Goal: Task Accomplishment & Management: Manage account settings

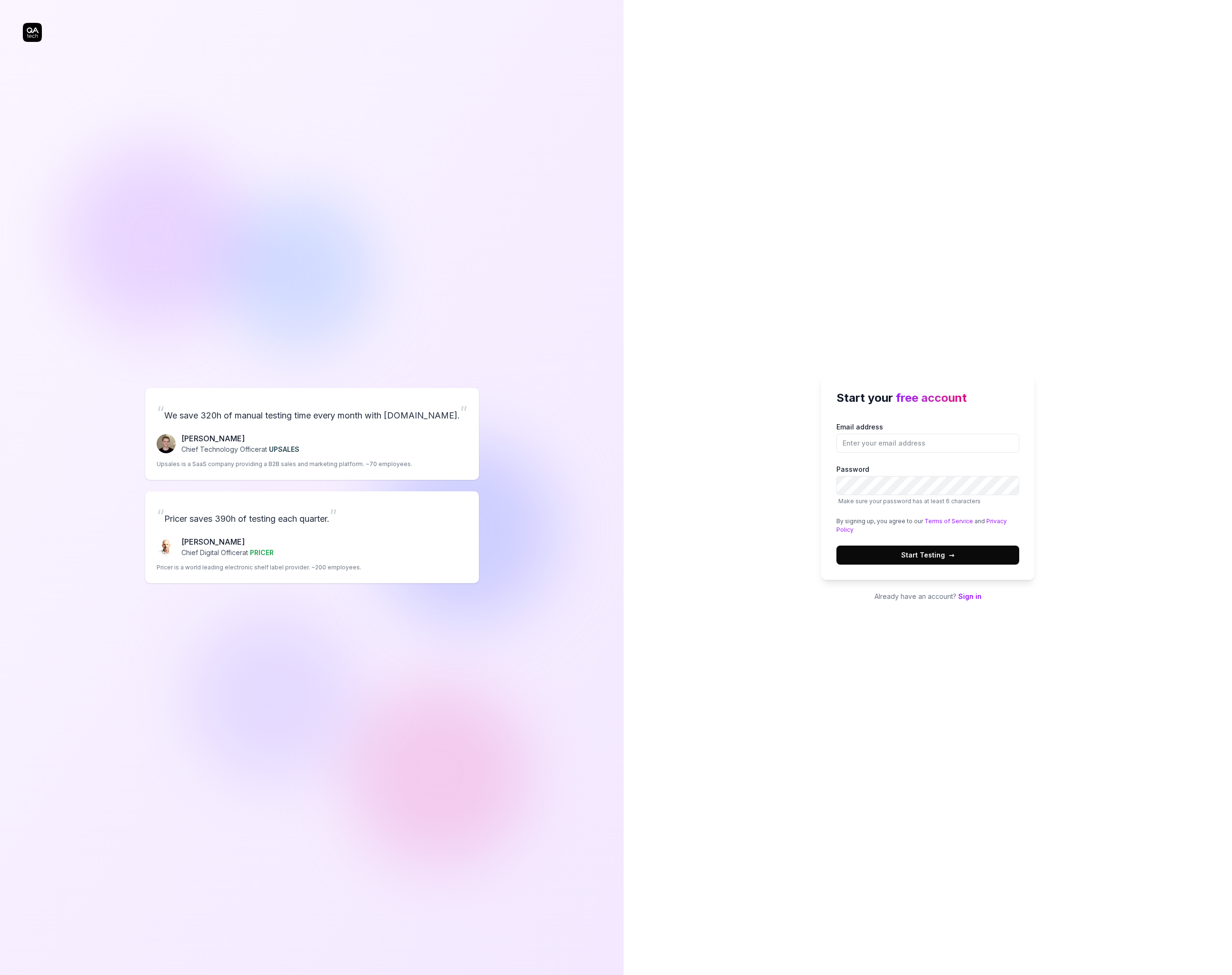
click at [34, 31] on div "“ We save 320h of manual testing time every month with QA.tech. ” Fredrik Seidl…" at bounding box center [311, 486] width 578 height 933
click at [30, 37] on div "“ We save 320h of manual testing time every month with QA.tech. ” Fredrik Seidl…" at bounding box center [311, 486] width 578 height 933
click at [31, 39] on div "“ We save 320h of manual testing time every month with QA.tech. ” Fredrik Seidl…" at bounding box center [311, 486] width 578 height 933
drag, startPoint x: 94, startPoint y: 71, endPoint x: 77, endPoint y: 63, distance: 18.8
click at [94, 71] on div "“ We save 320h of manual testing time every month with QA.tech. ” Fredrik Seidl…" at bounding box center [311, 486] width 578 height 933
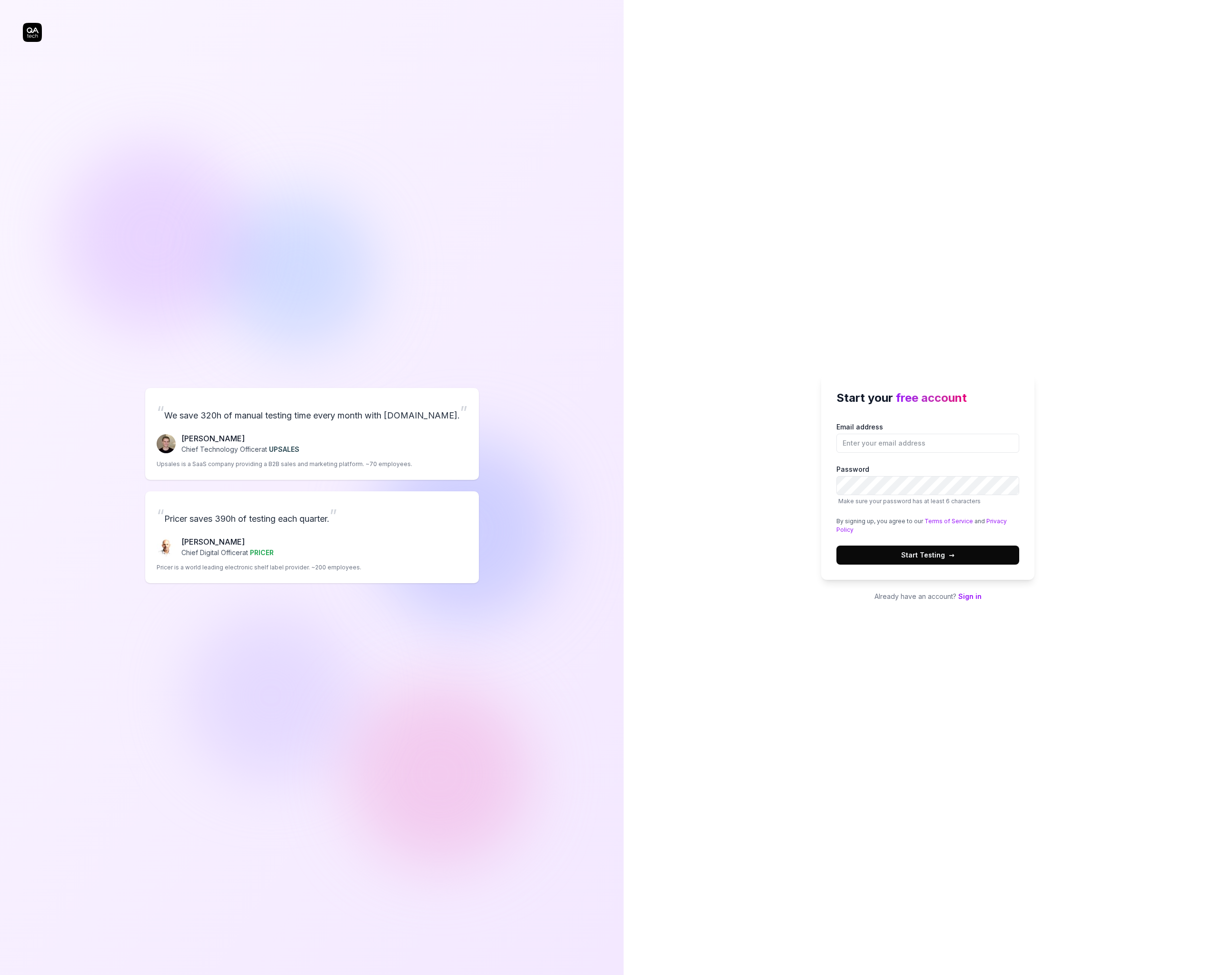
click at [25, 34] on div "“ We save 320h of manual testing time every month with QA.tech. ” Fredrik Seidl…" at bounding box center [311, 486] width 578 height 933
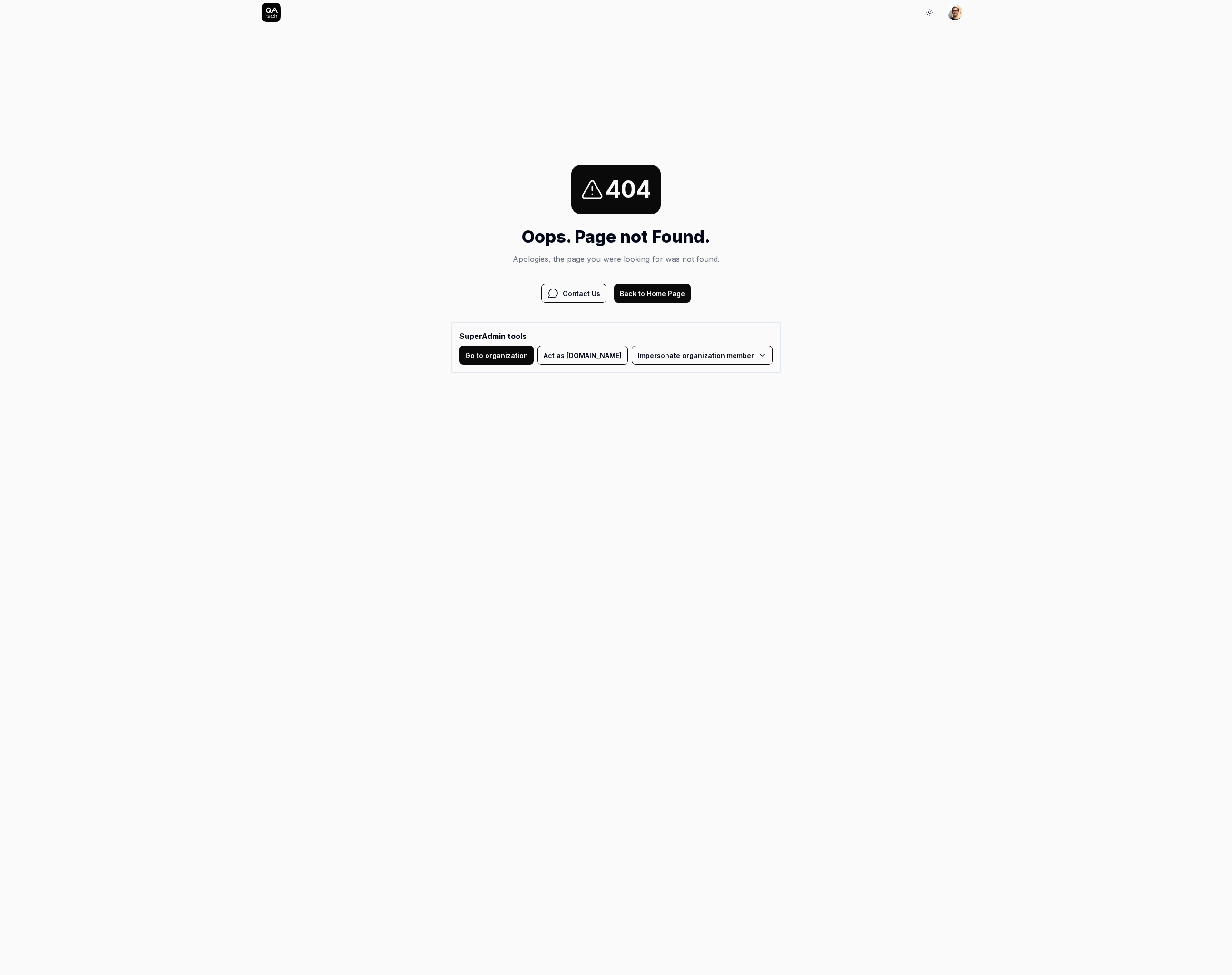
click at [660, 296] on button "Back to Home Page" at bounding box center [652, 294] width 76 height 19
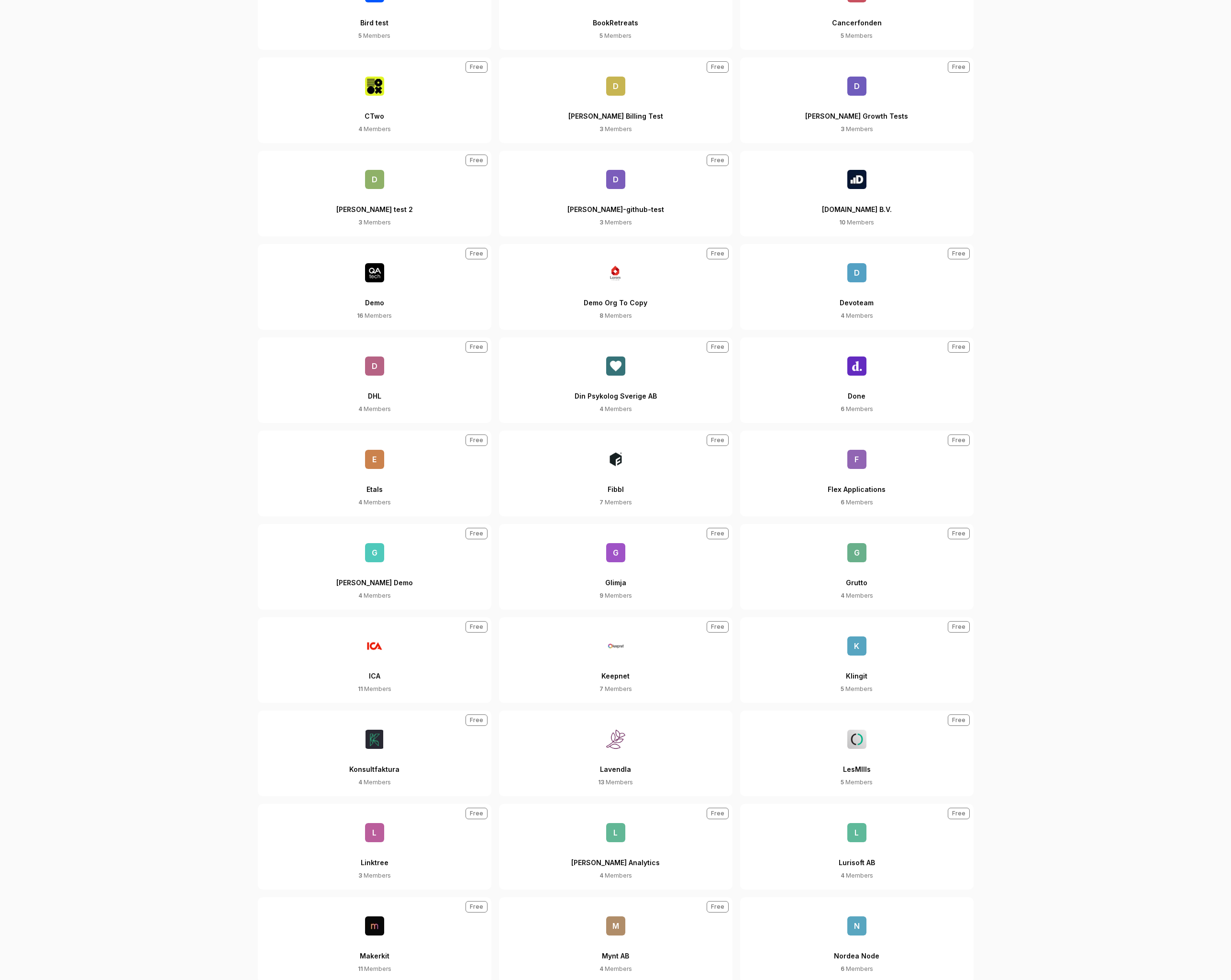
scroll to position [1300, 0]
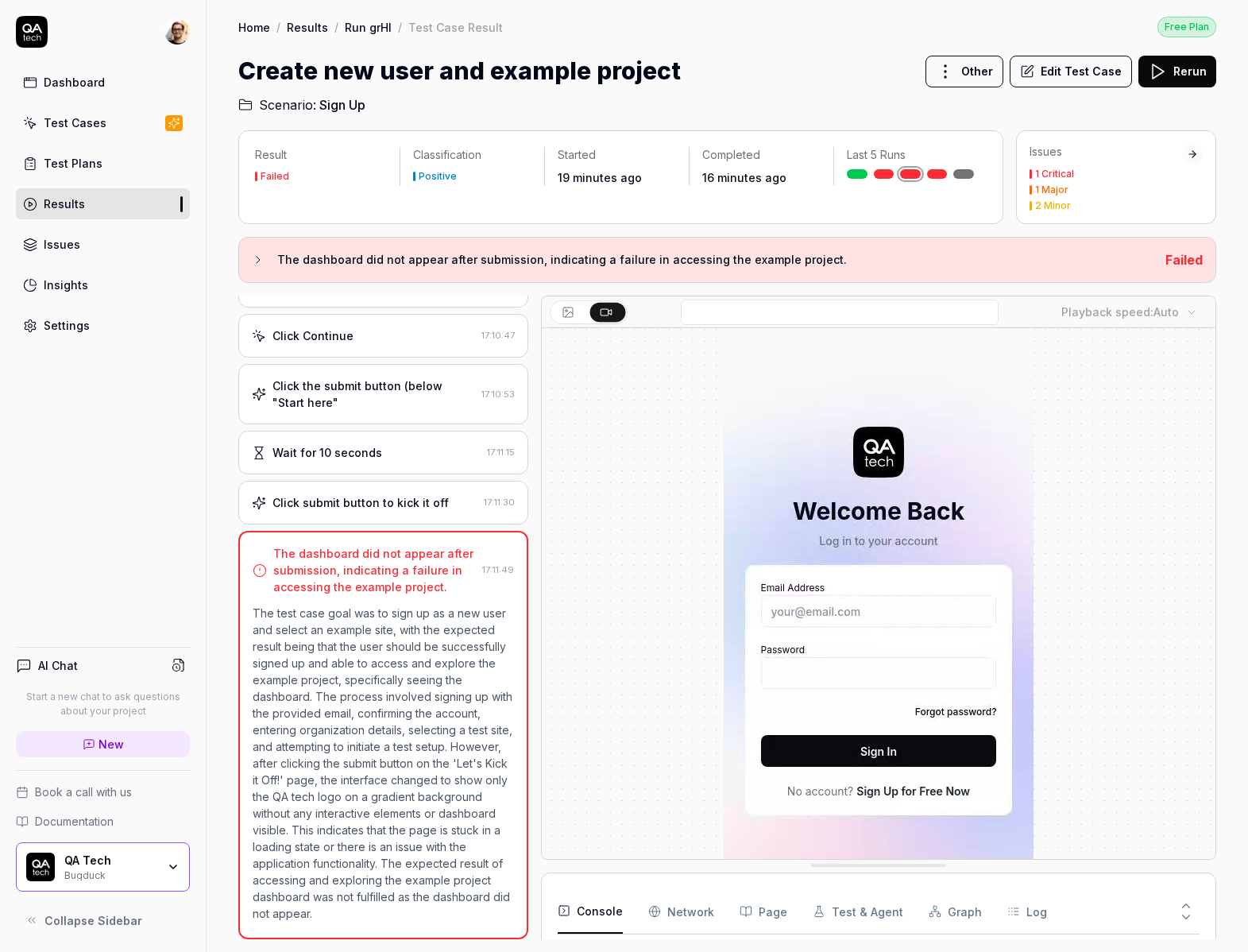
scroll to position [700, 0]
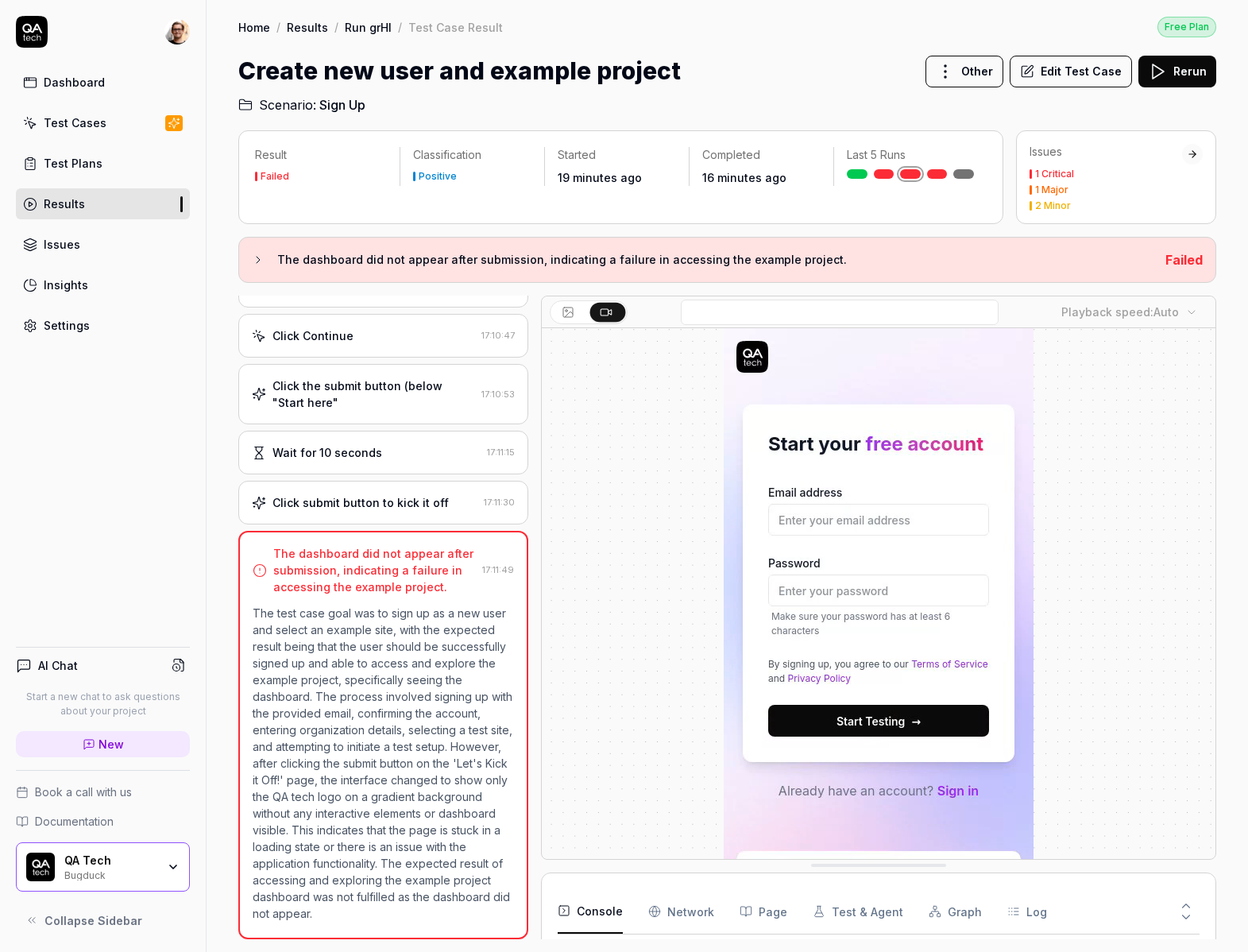
click at [403, 494] on div "Click submit button to kick it off" at bounding box center [360, 502] width 176 height 17
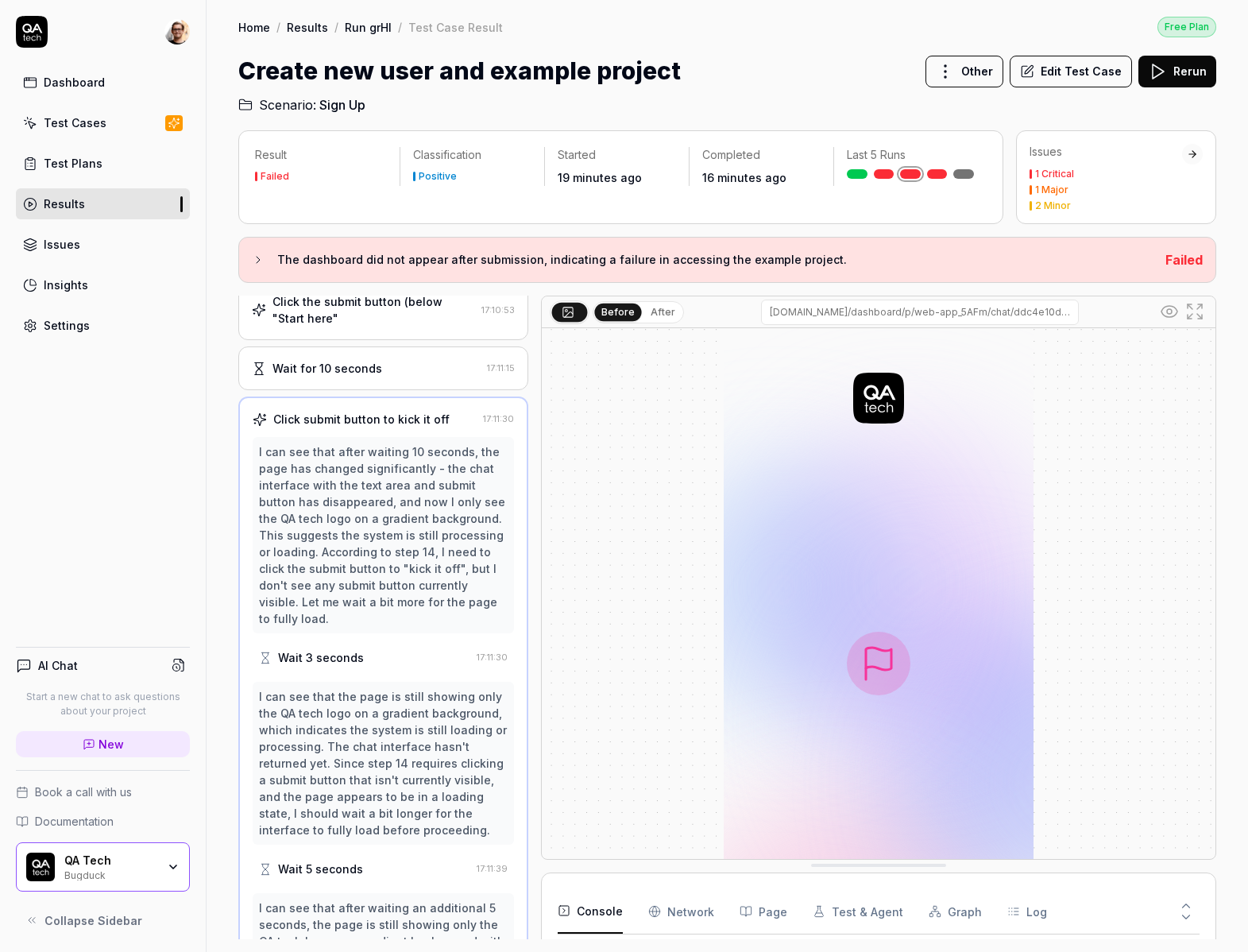
click at [372, 367] on div "Wait for 10 seconds" at bounding box center [328, 368] width 110 height 17
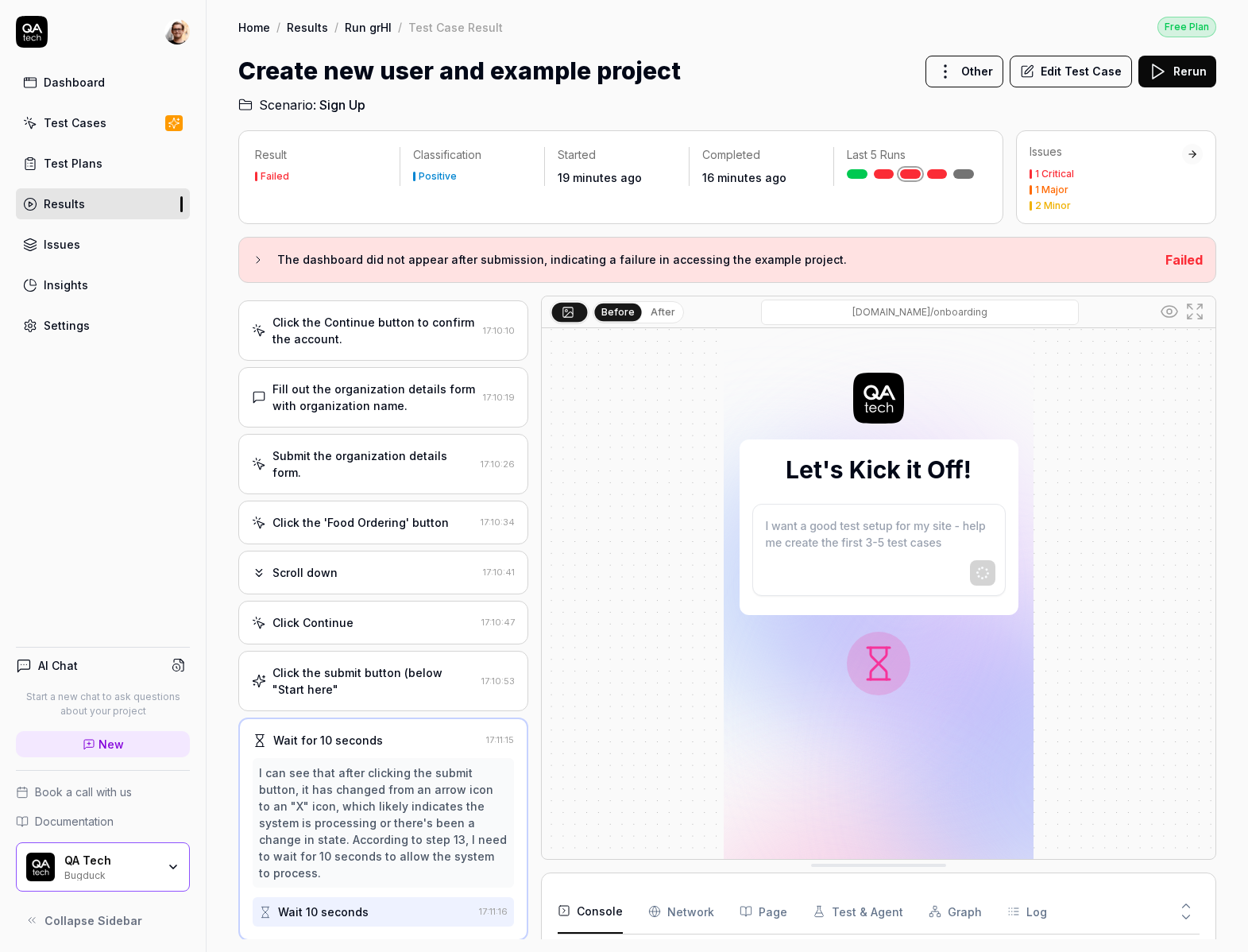
scroll to position [520, 0]
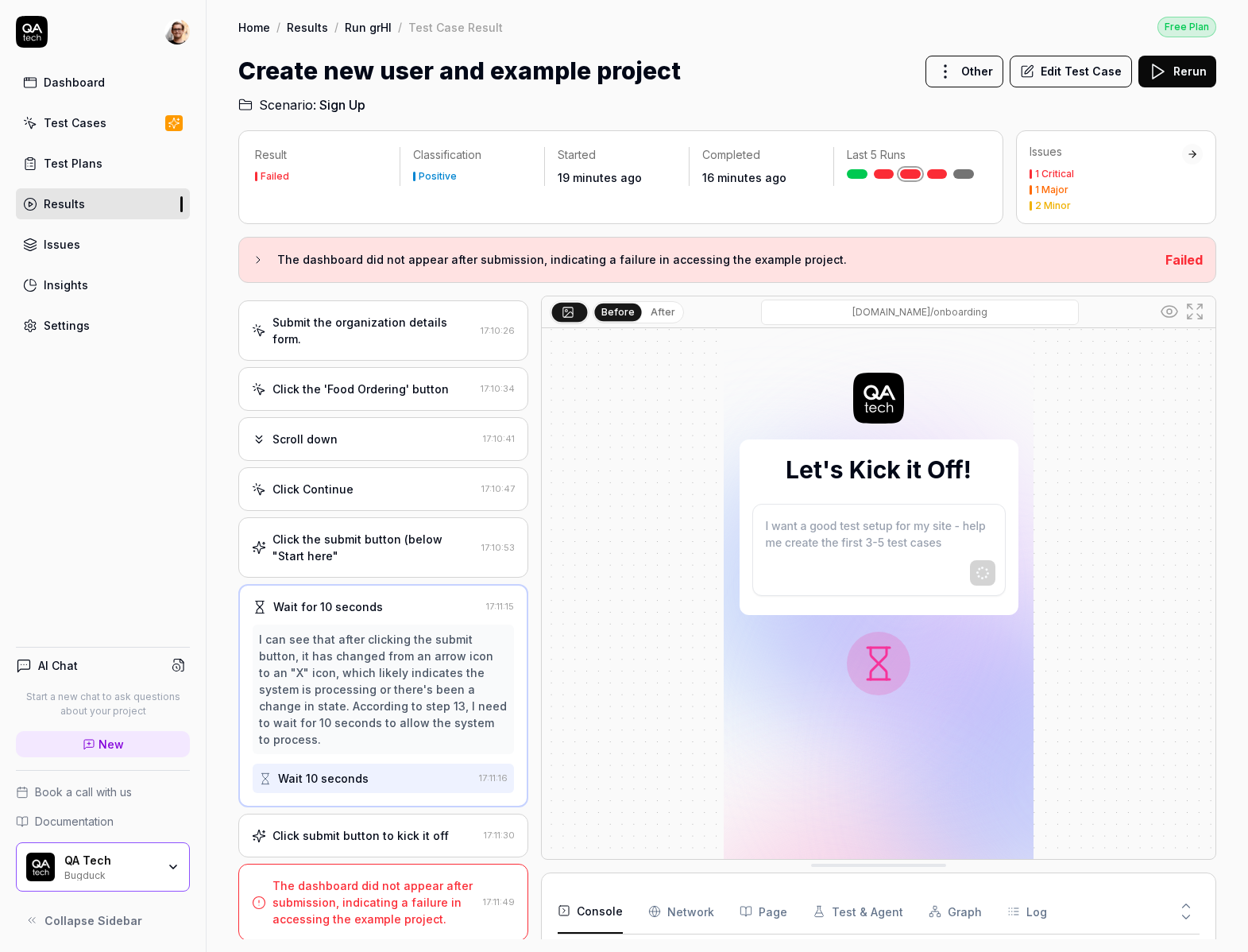
click at [398, 845] on div "Click submit button to kick it off 17:11:30" at bounding box center [383, 835] width 290 height 43
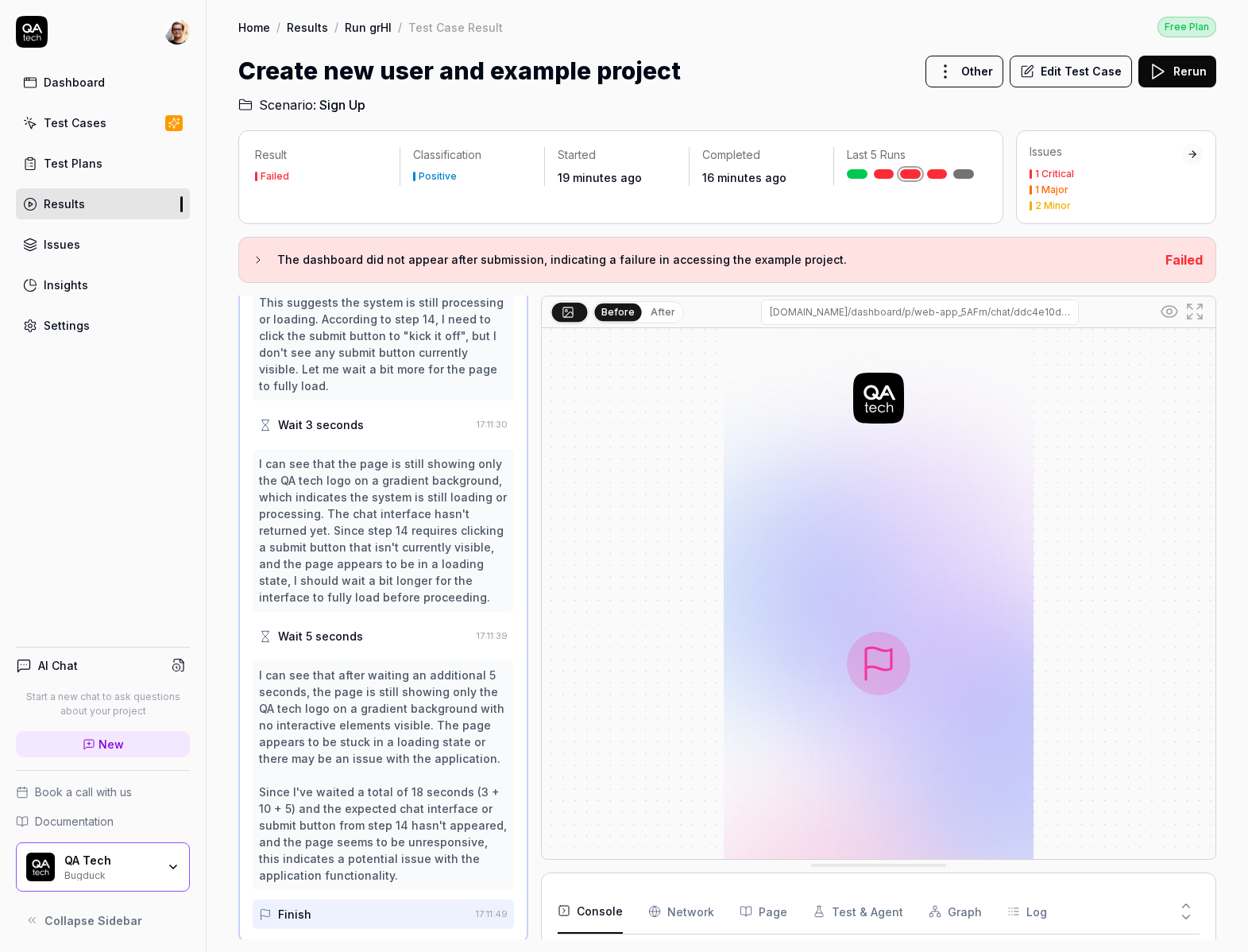
scroll to position [1076, 0]
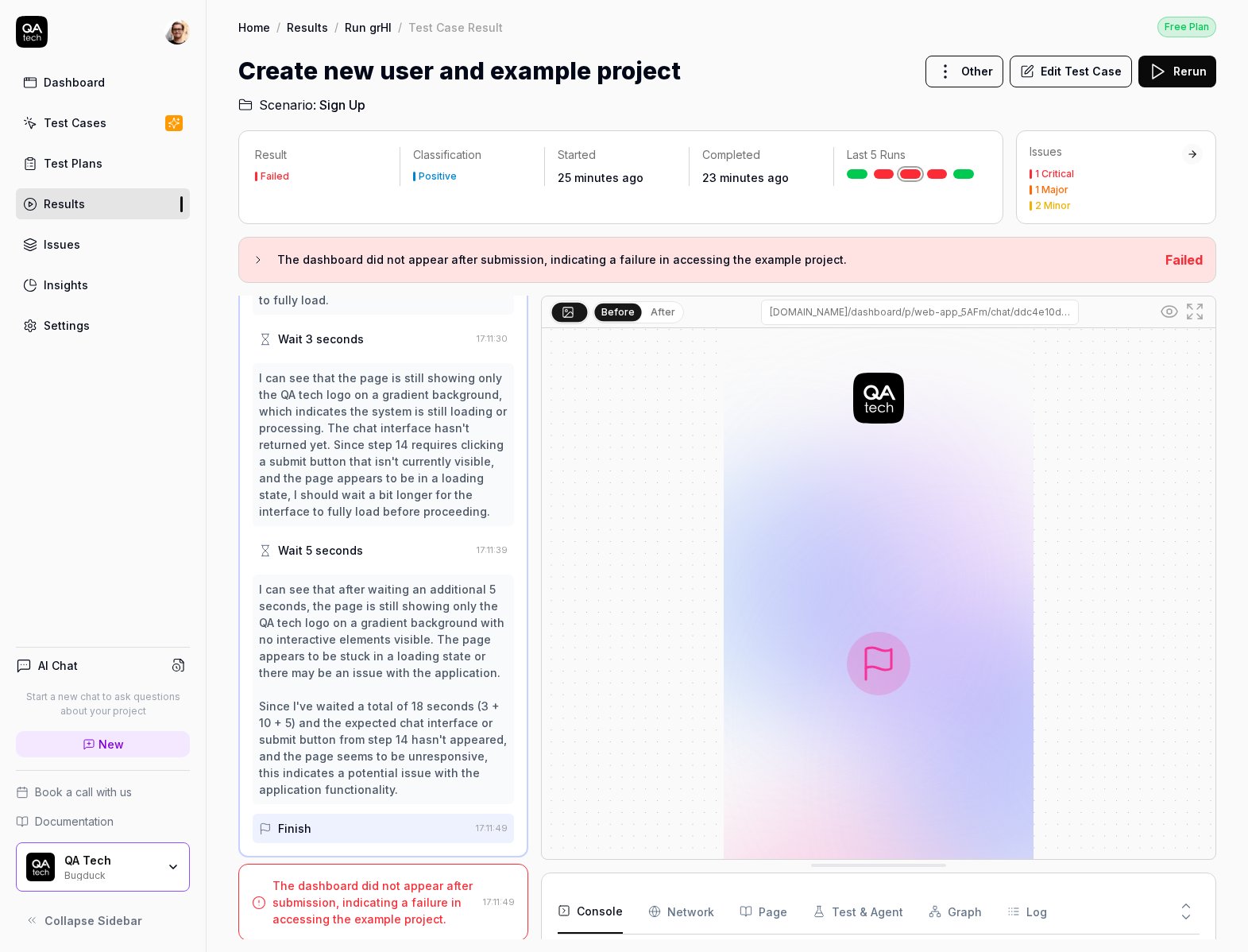
click at [110, 736] on span "New" at bounding box center [111, 744] width 26 height 17
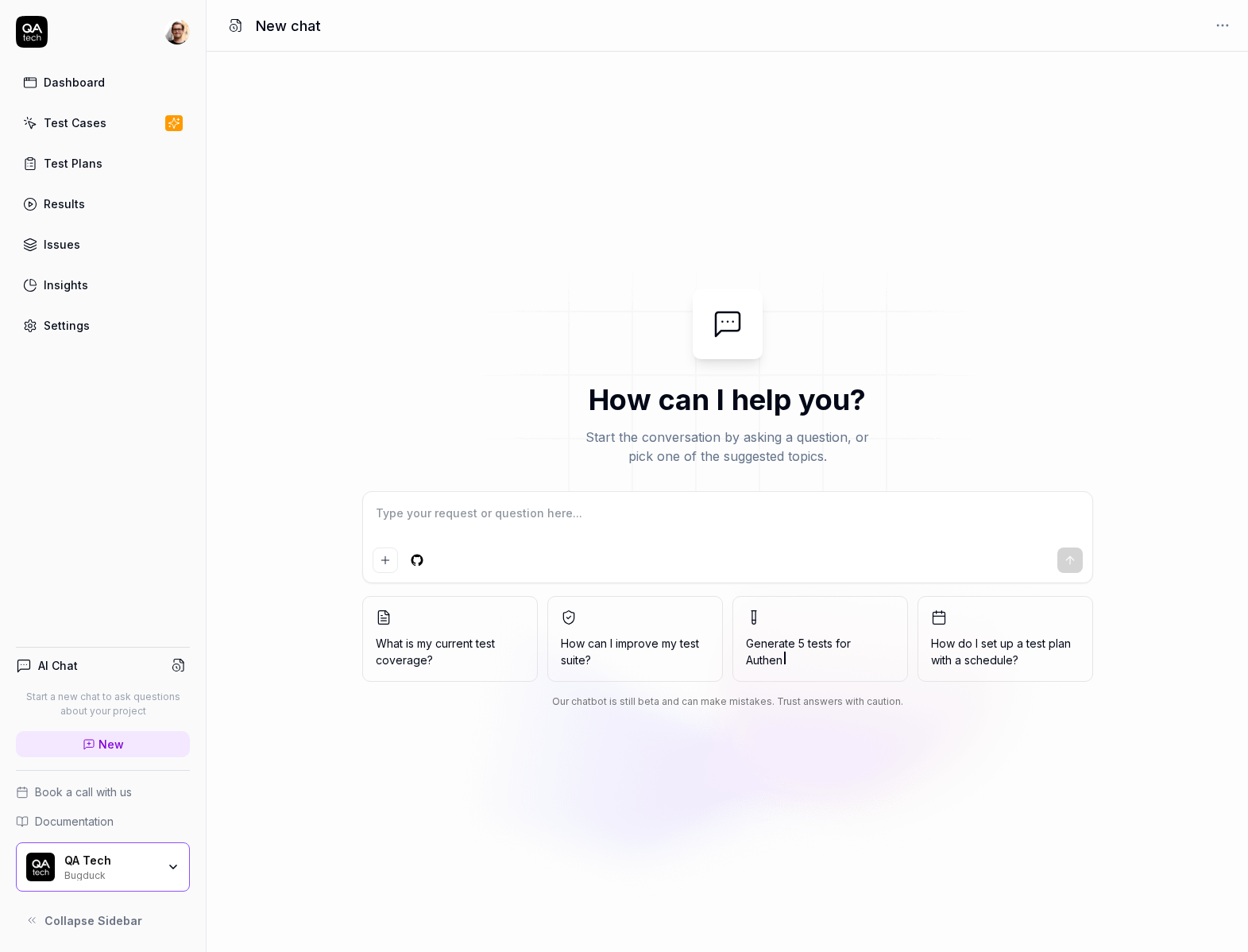
click at [442, 525] on textarea at bounding box center [728, 521] width 710 height 40
type textarea "*"
type textarea "w"
type textarea "*"
type textarea "wh"
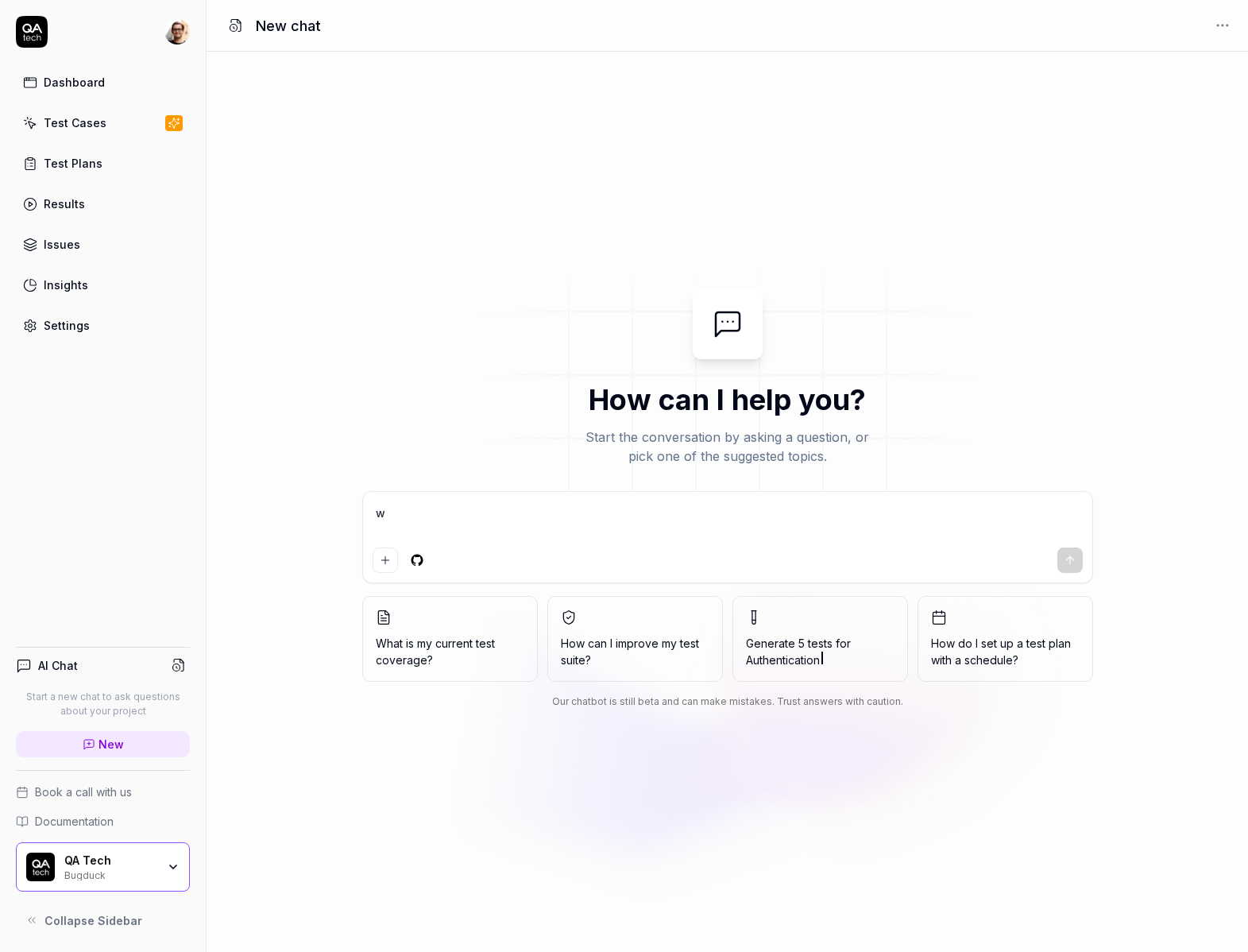
type textarea "*"
type textarea "wha"
type textarea "*"
type textarea "what"
type textarea "*"
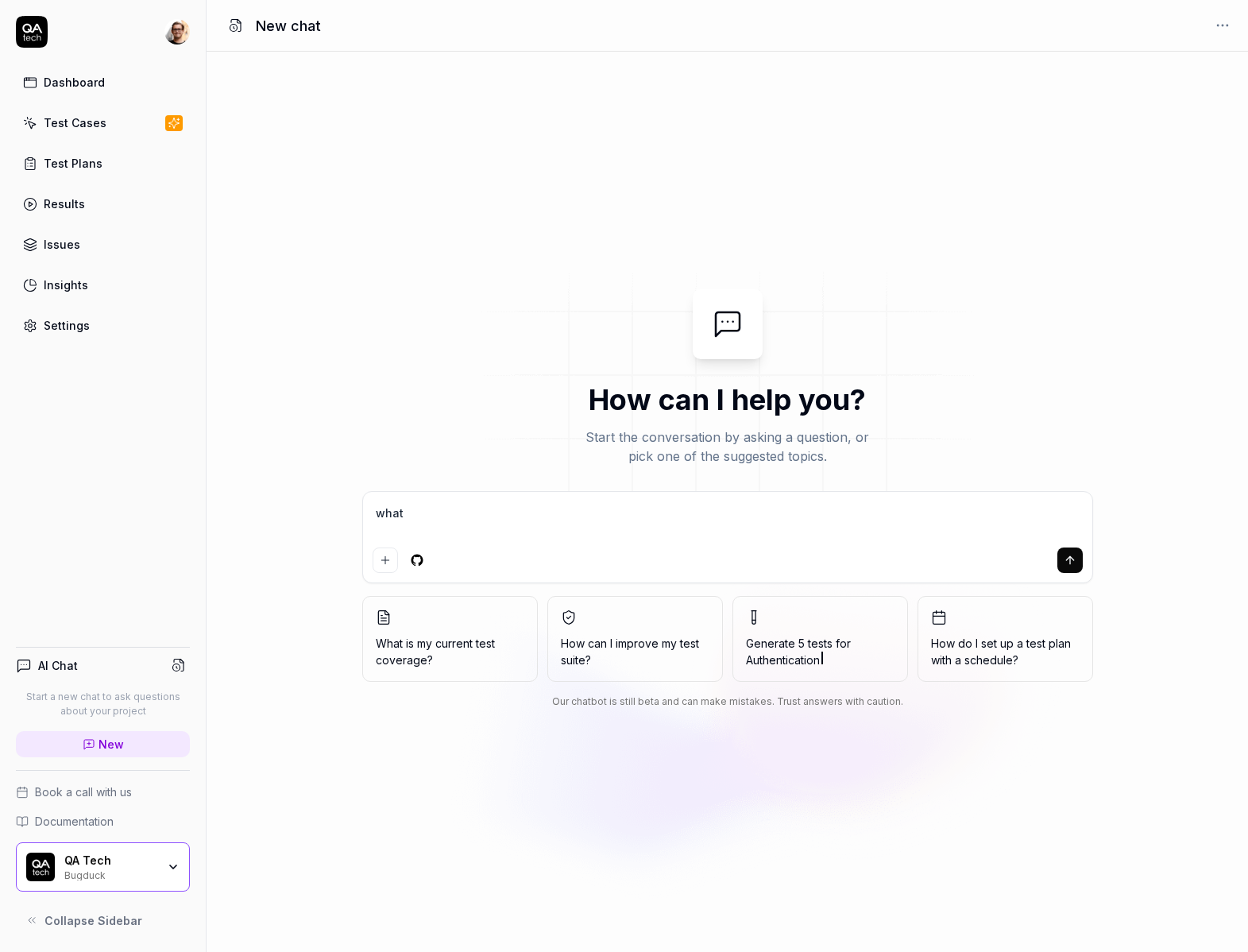
type textarea "what"
type textarea "*"
type textarea "what a"
type textarea "*"
type textarea "what ar"
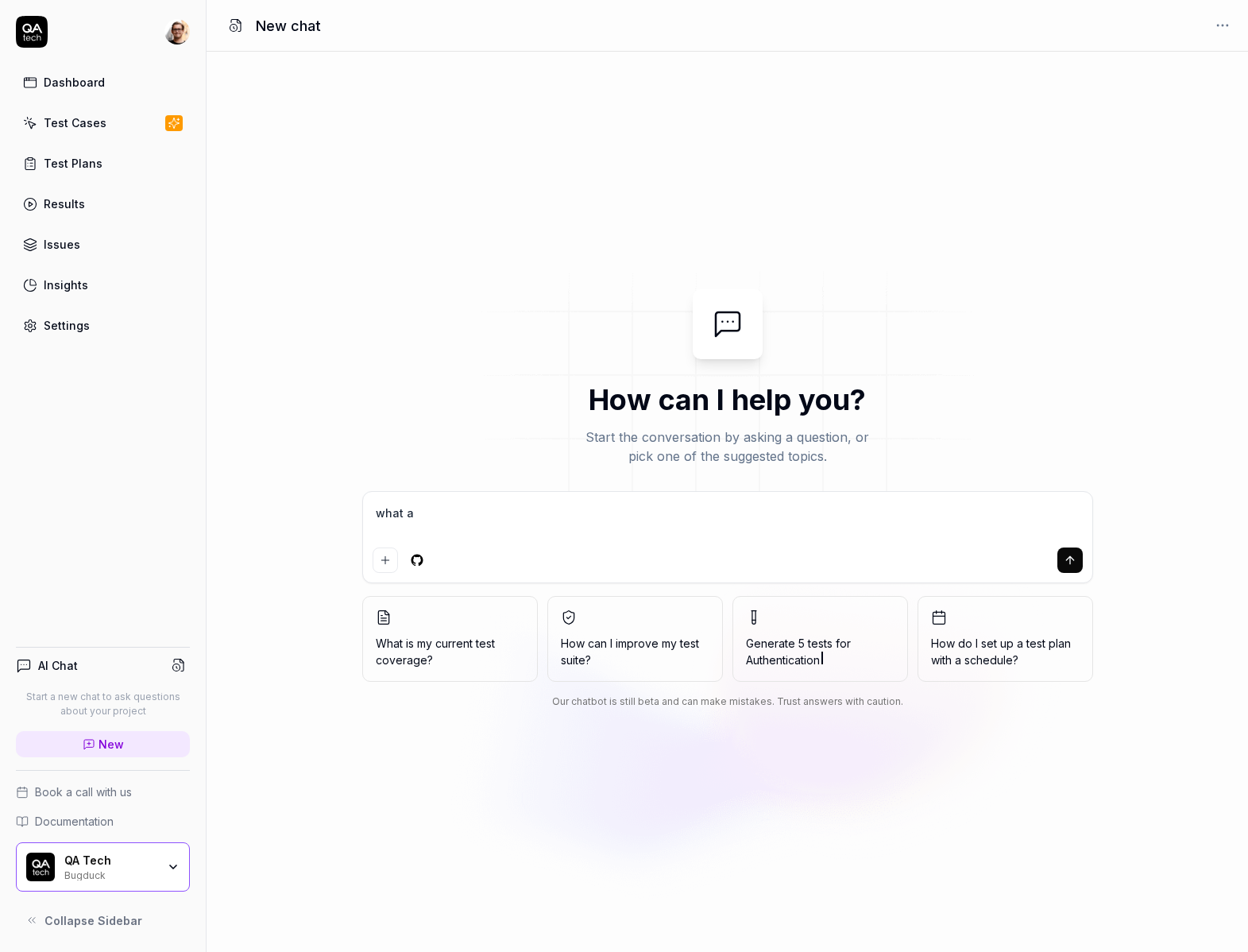
type textarea "*"
type textarea "what are"
type textarea "*"
type textarea "what are"
type textarea "*"
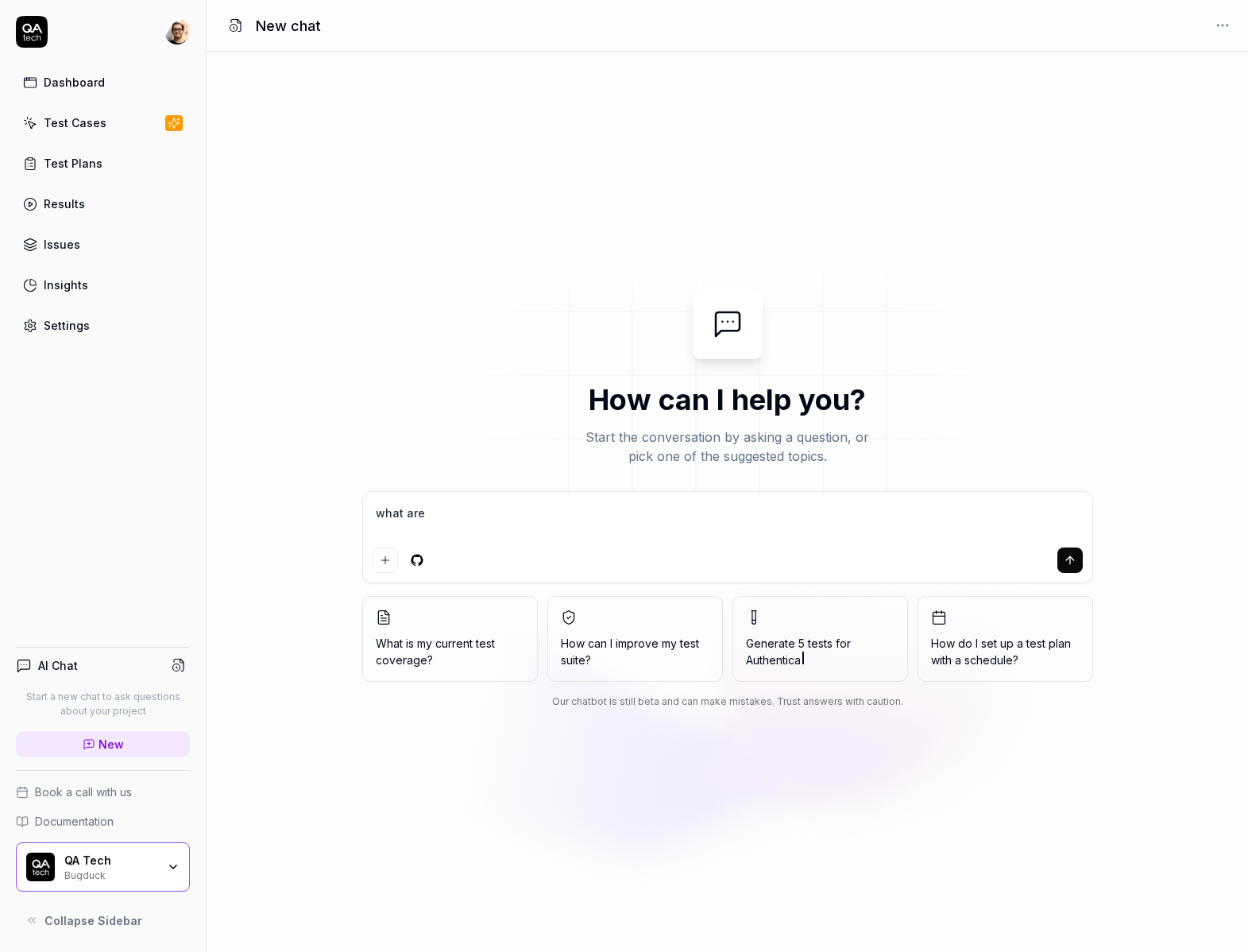
type textarea "what are c"
type textarea "*"
type textarea "what are co"
type textarea "*"
type textarea "what are coo"
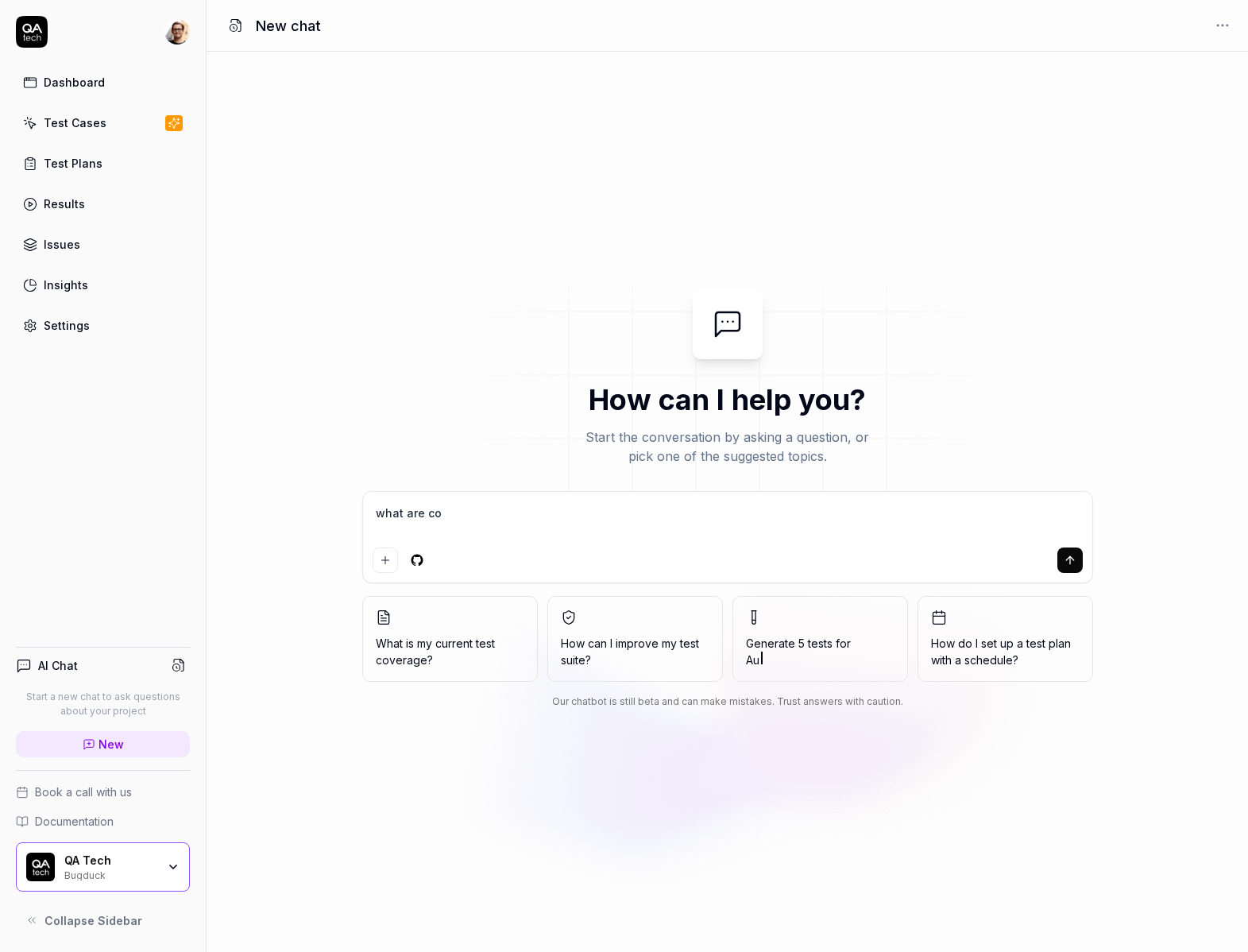
type textarea "*"
type textarea "what are cool"
type textarea "*"
type textarea "what are cool"
type textarea "*"
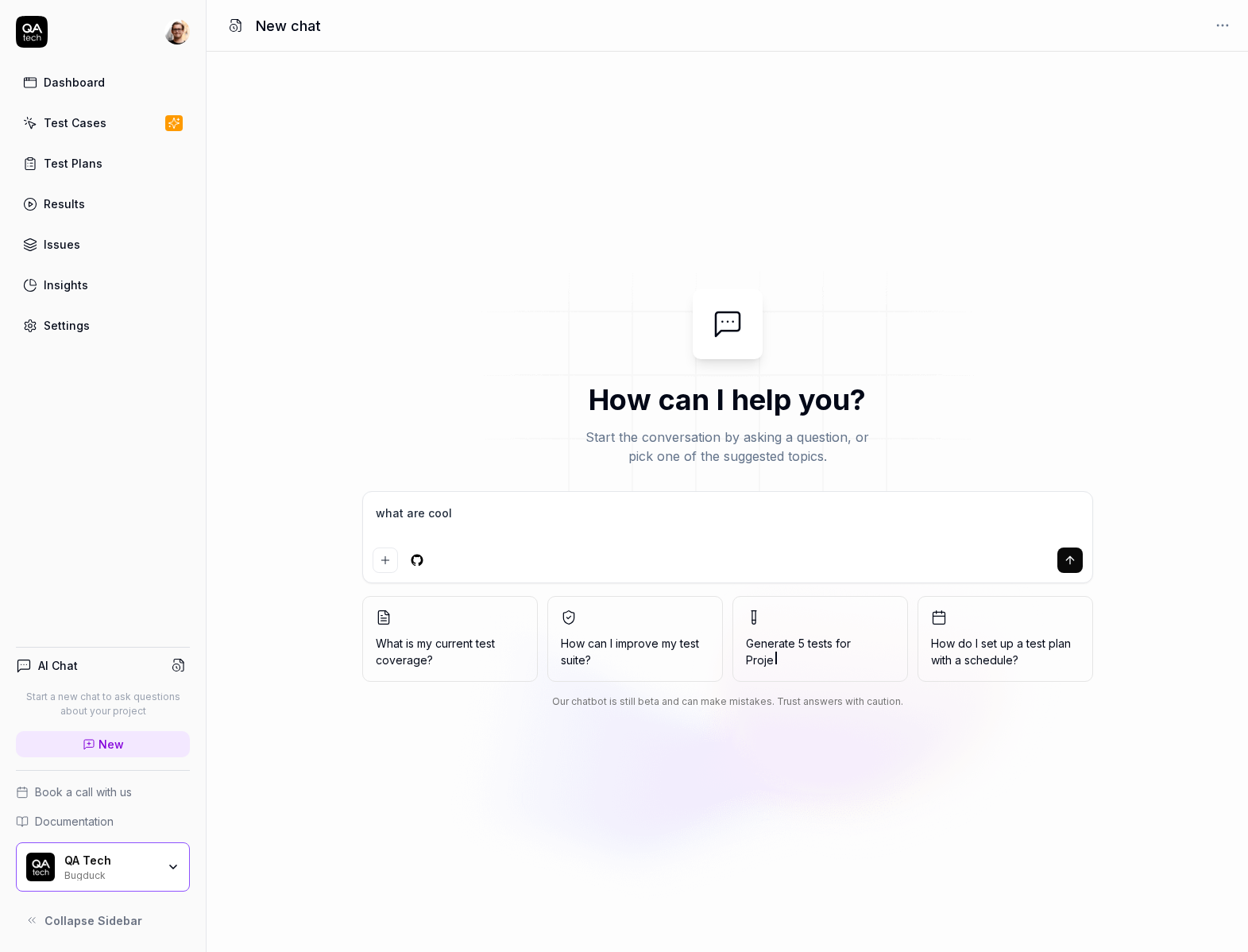
type textarea "what are cool t"
type textarea "*"
type textarea "what are cool ti"
type textarea "*"
type textarea "what are cool t"
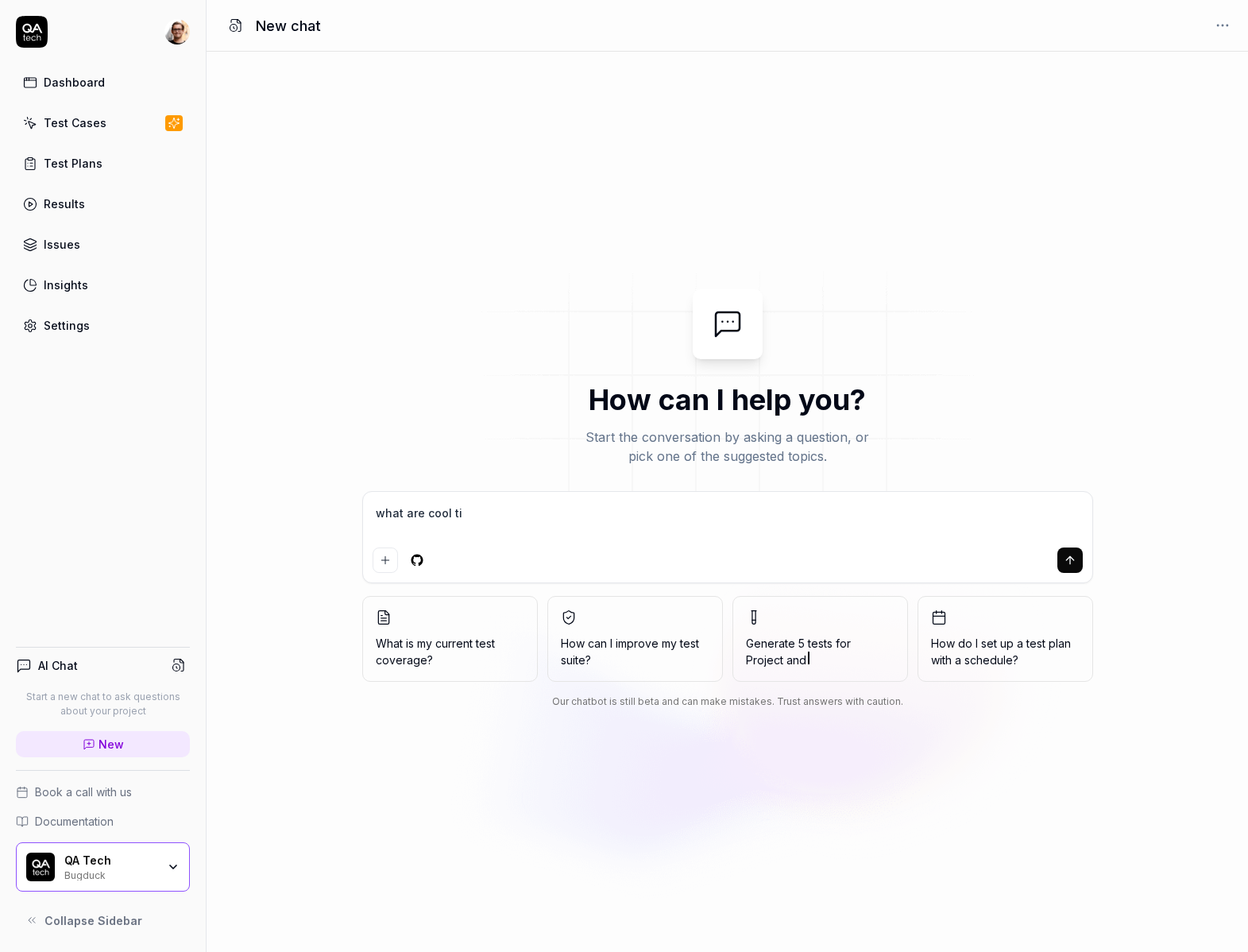
type textarea "*"
type textarea "what are cool th"
type textarea "*"
type textarea "what are cool thi"
type textarea "*"
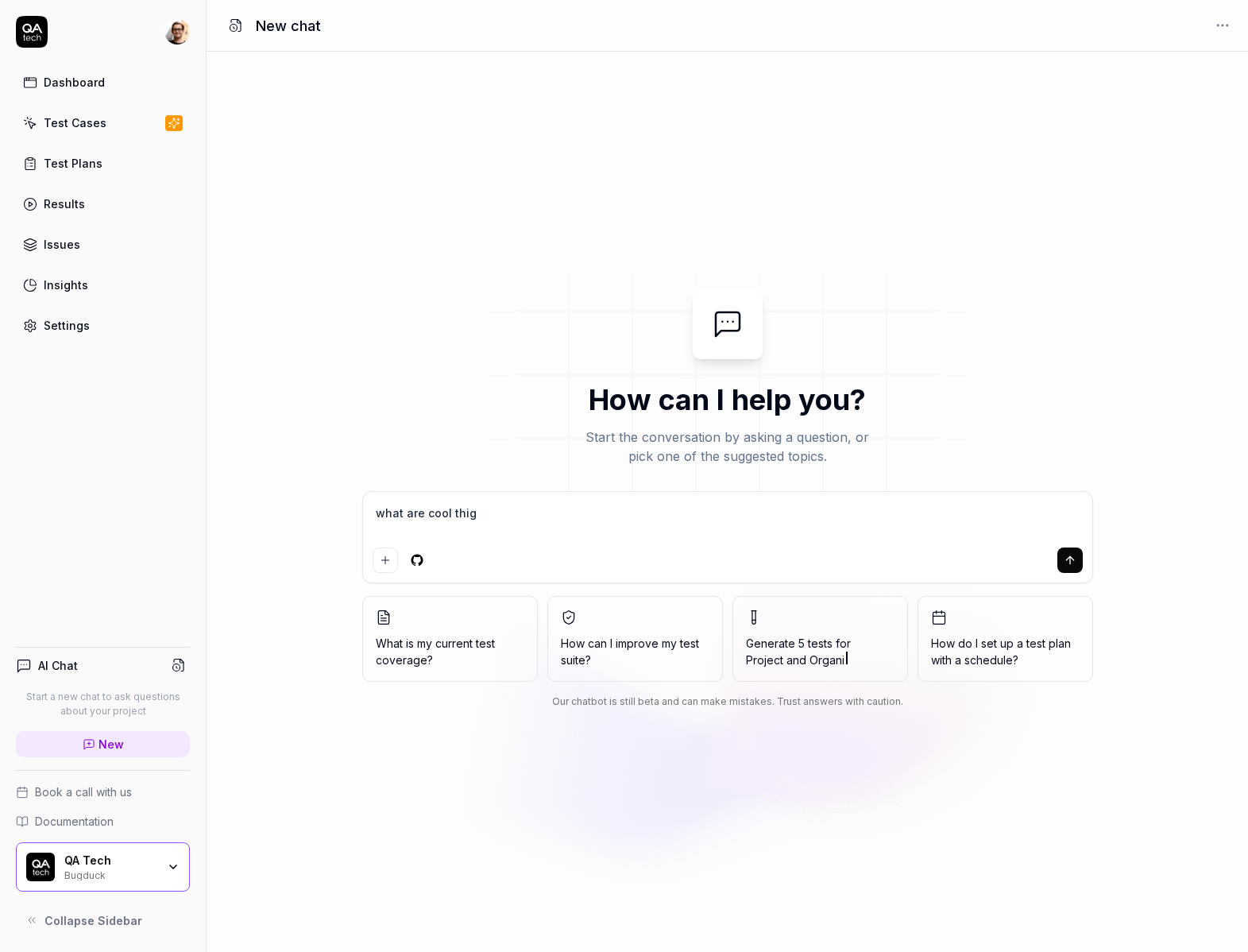
type textarea "what are cool thign"
type textarea "*"
type textarea "what are cool thigns"
type textarea "*"
type textarea "what are cool thigns"
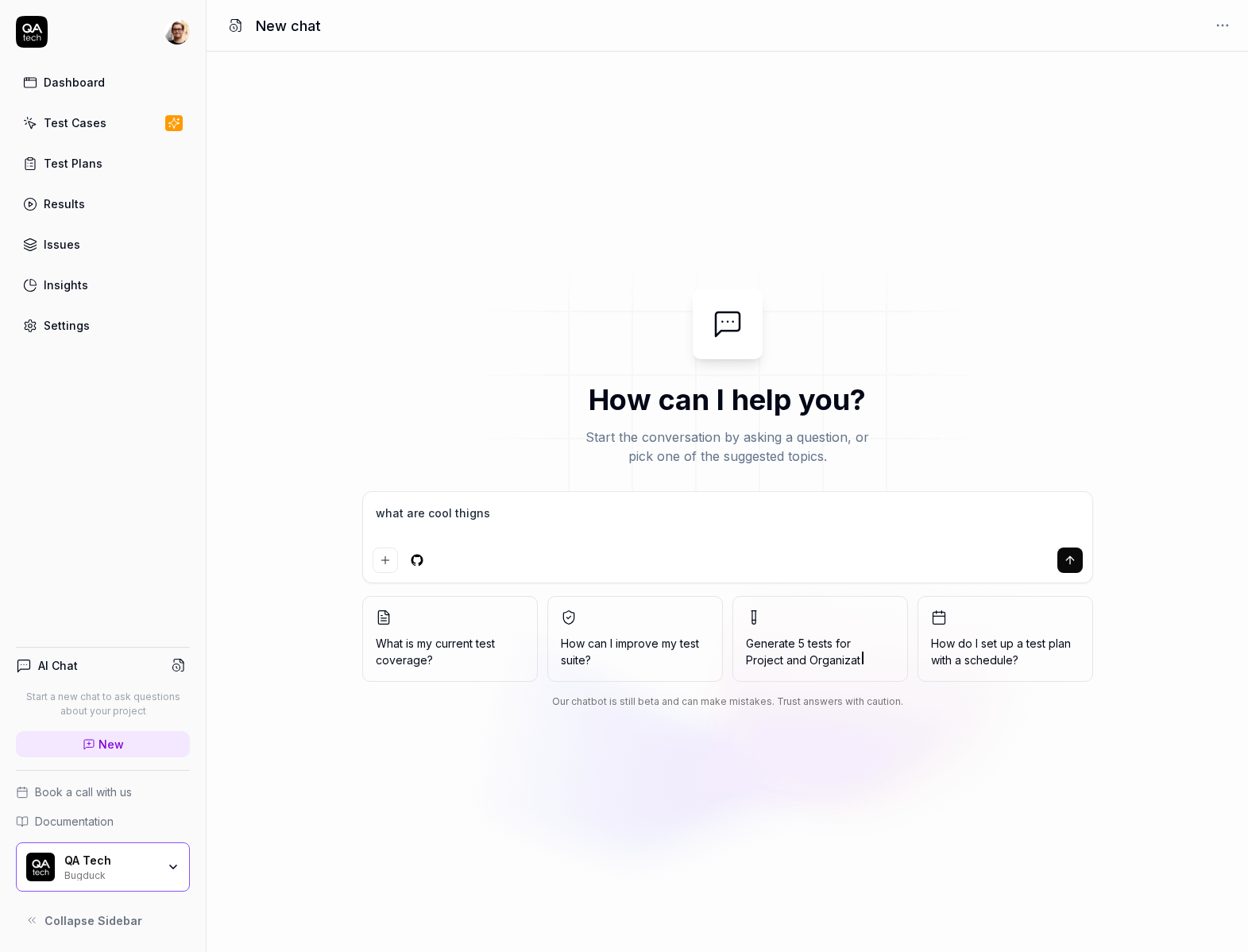
type textarea "*"
type textarea "what are cool thigns t"
type textarea "*"
type textarea "what are cool thigns to"
type textarea "*"
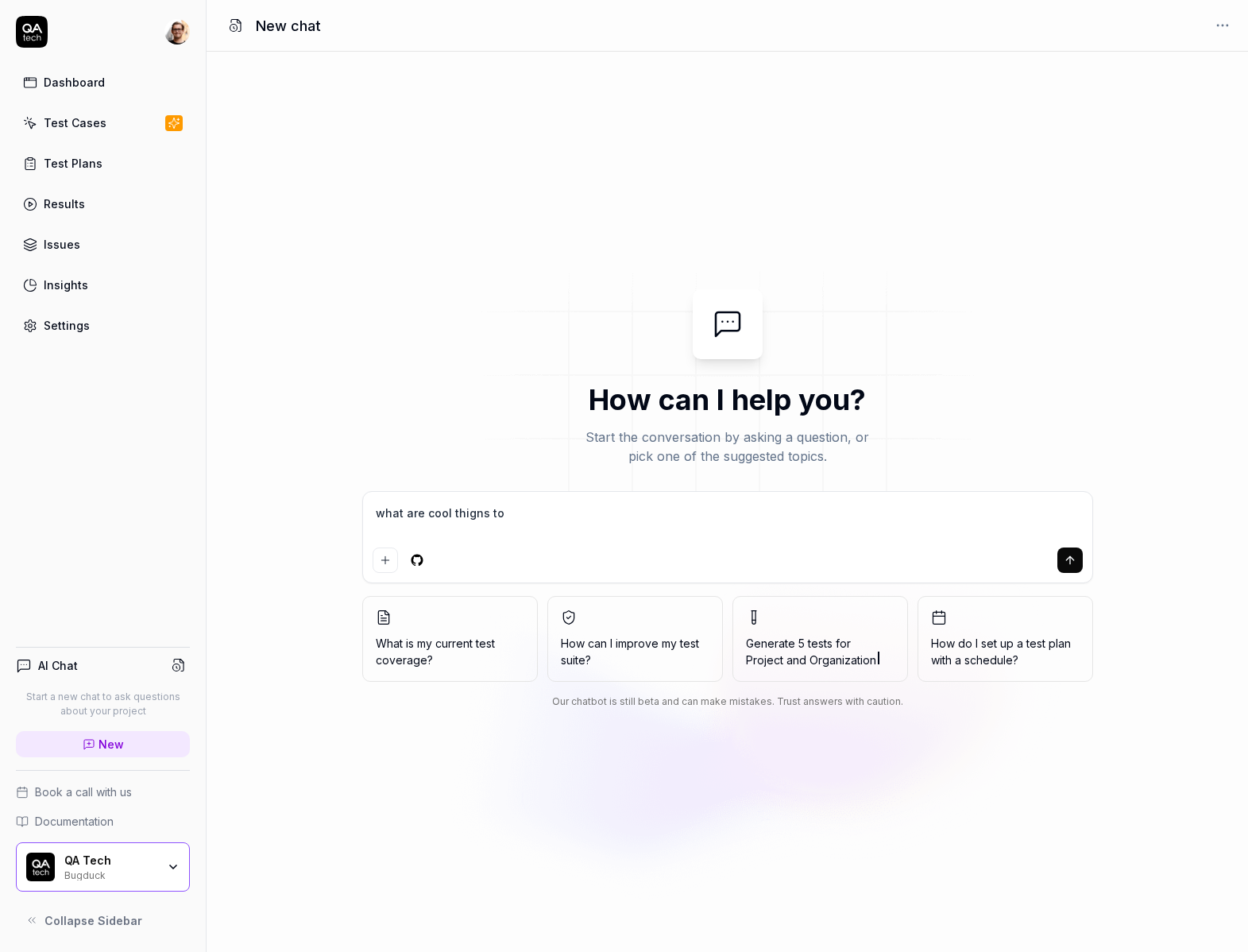
type textarea "what are cool thigns to"
type textarea "*"
type textarea "what are cool thigns to t"
type textarea "*"
type textarea "what are cool thigns to te"
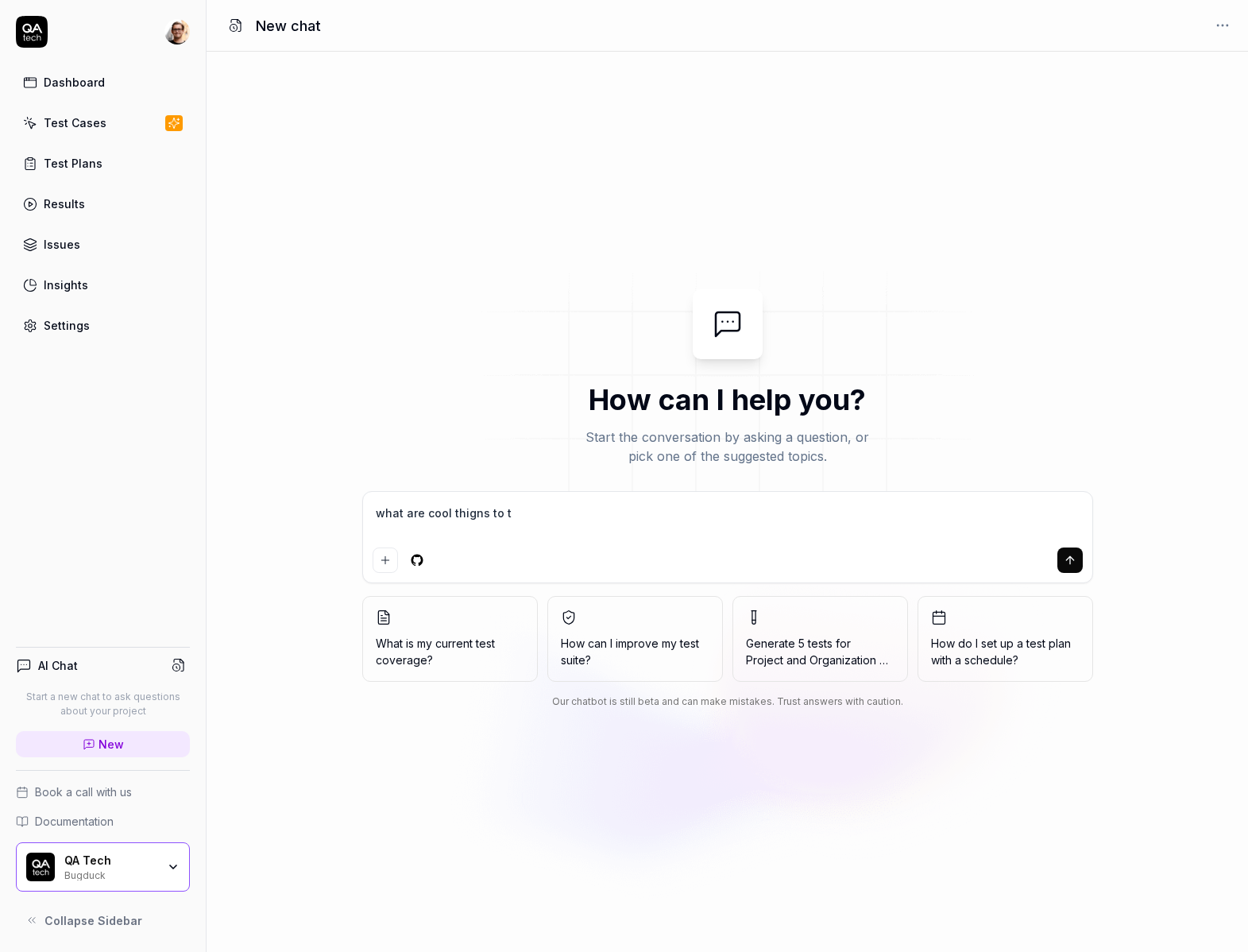
type textarea "*"
type textarea "what are cool thigns to tes"
type textarea "*"
type textarea "what are cool thigns to test"
type textarea "*"
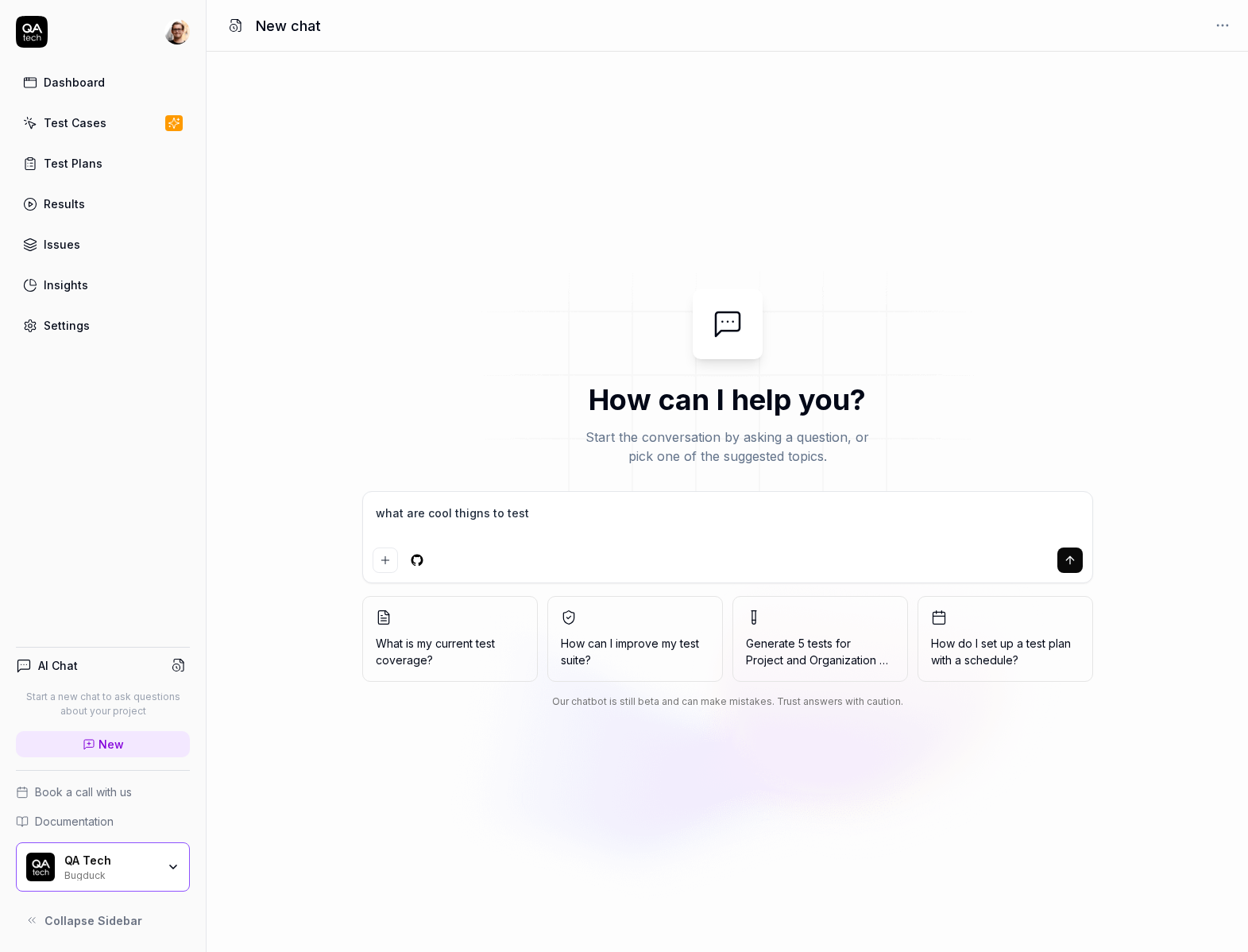
type textarea "what are cool thigns to test?"
type textarea "*"
type textarea "what are cool thigns to test?"
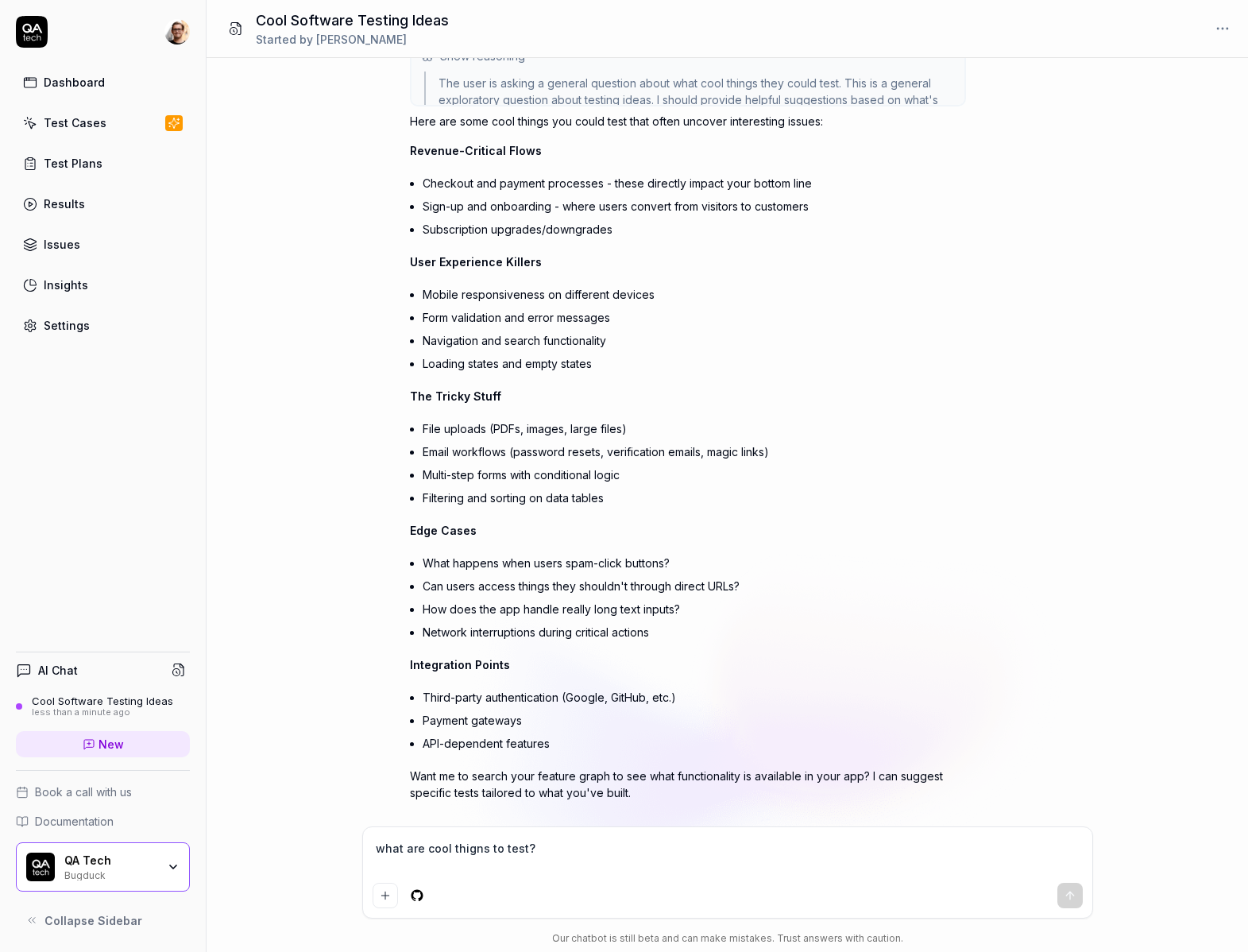
scroll to position [128, 0]
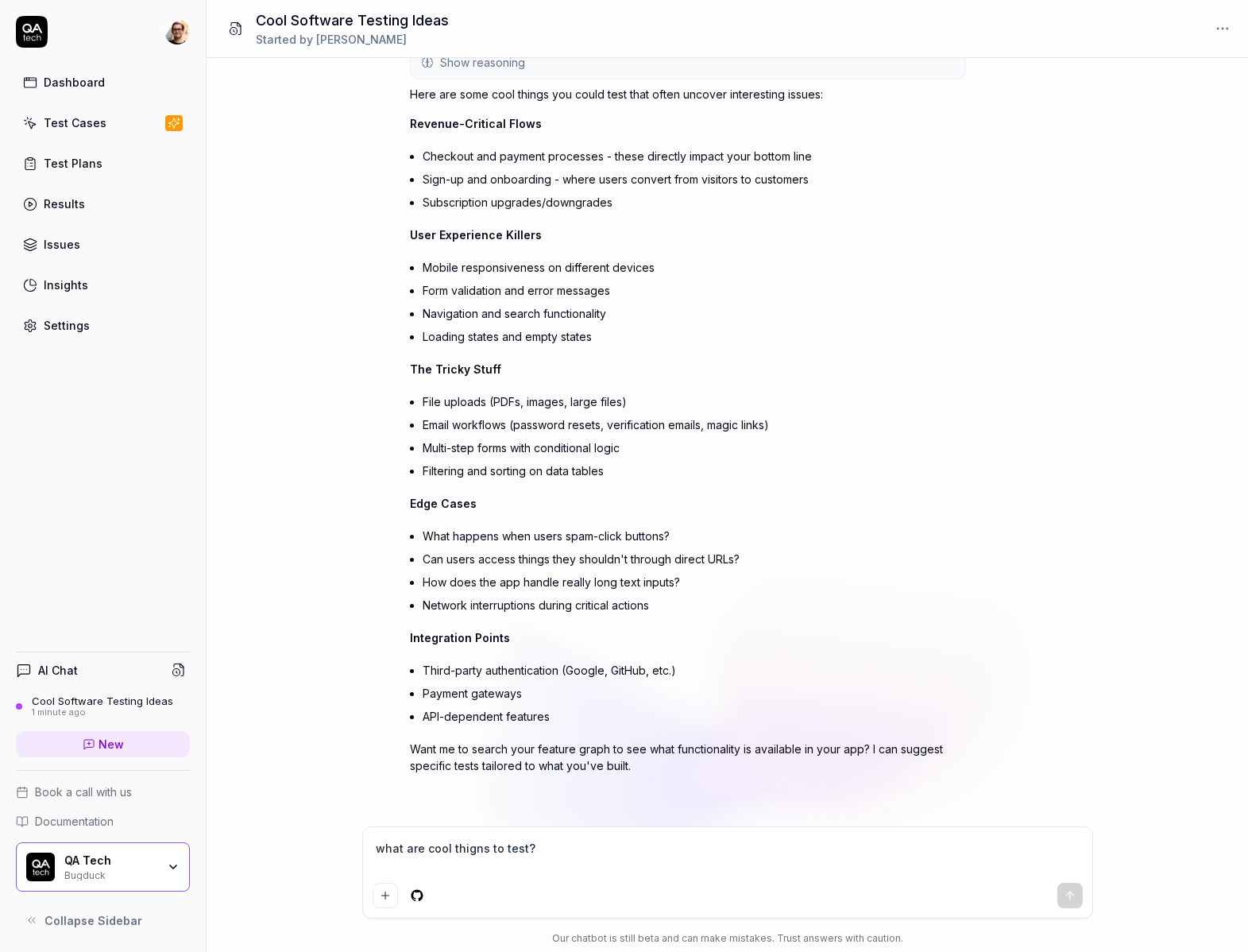
type textarea "*"
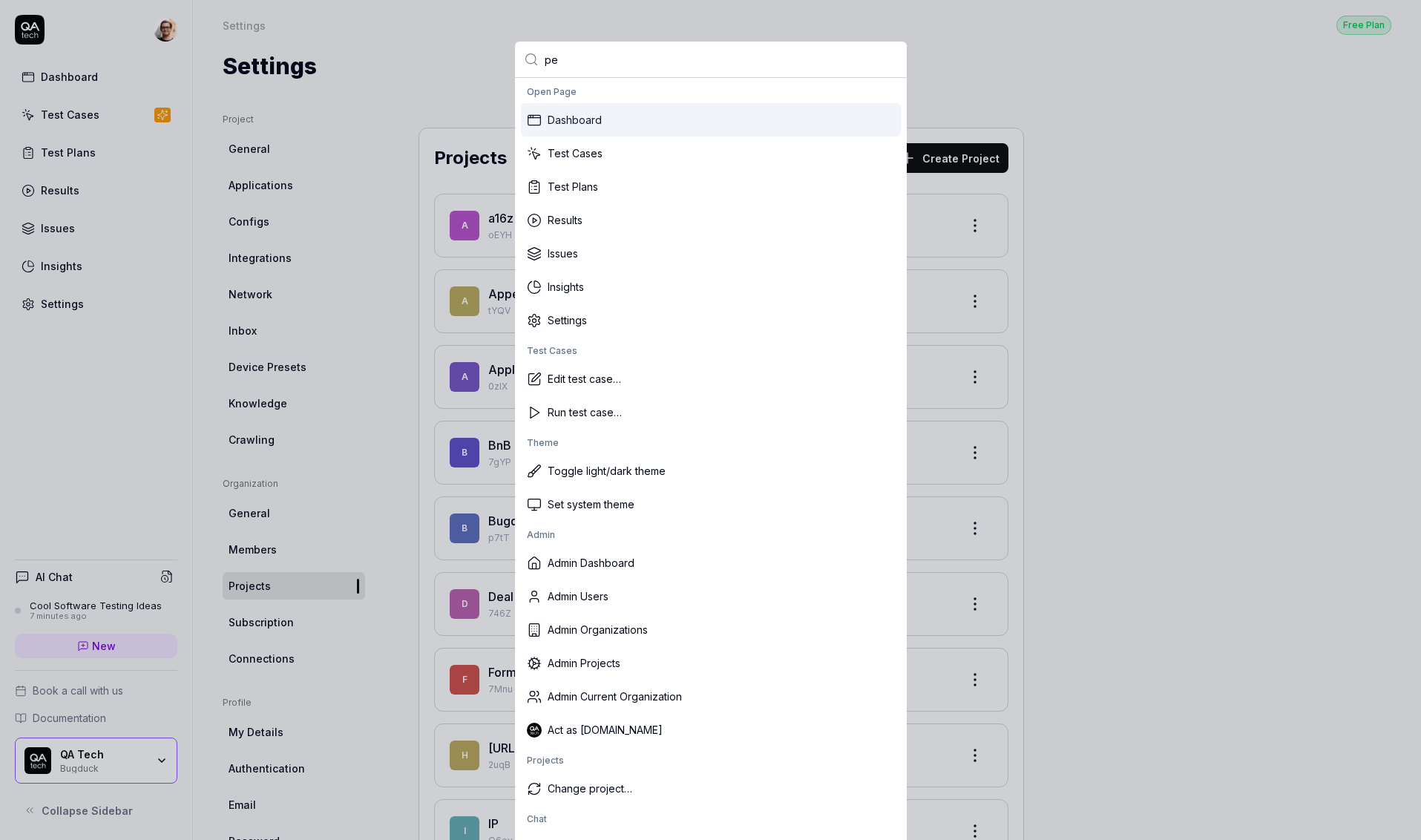
type input "pet"
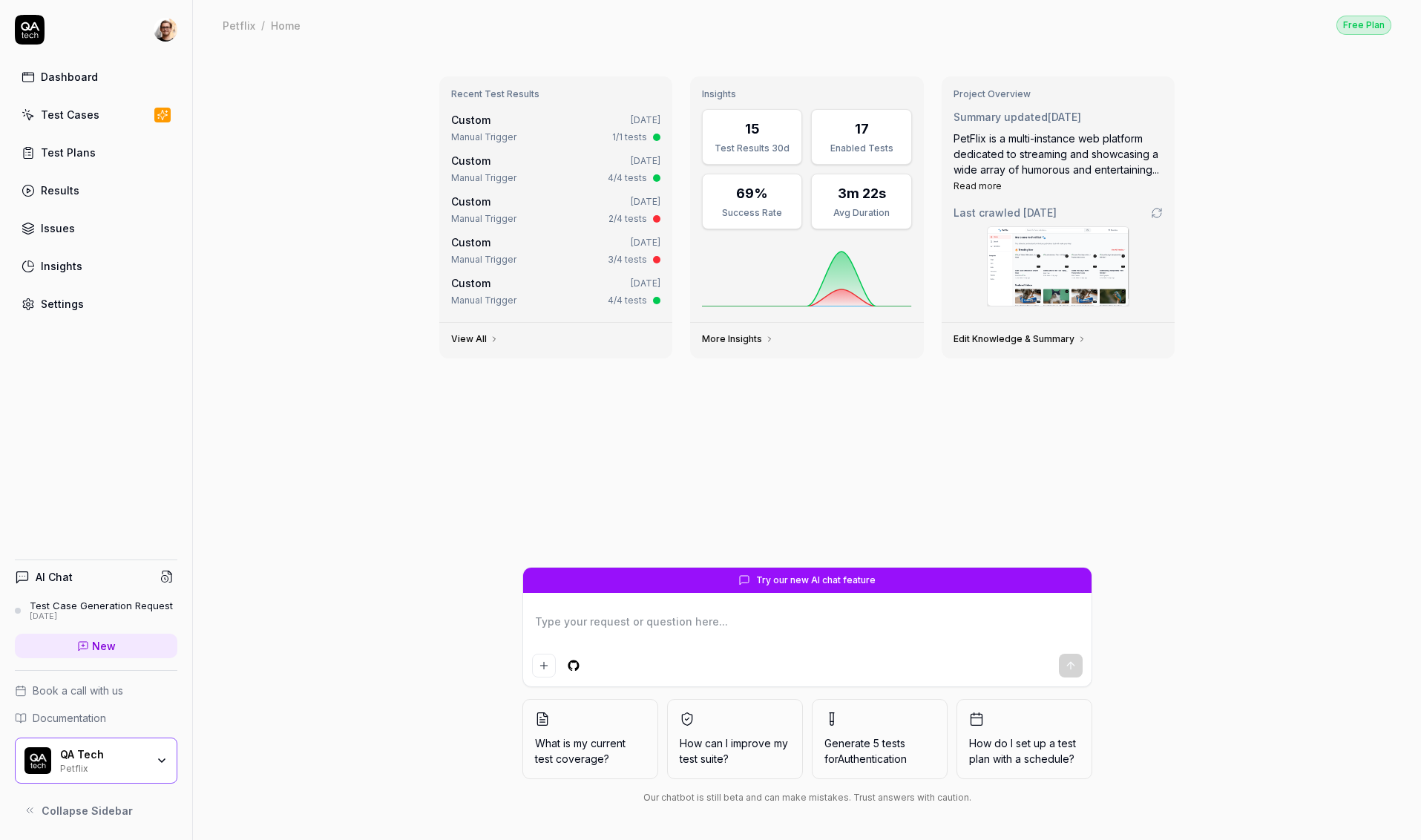
click at [95, 305] on link "Settings" at bounding box center [96, 303] width 162 height 29
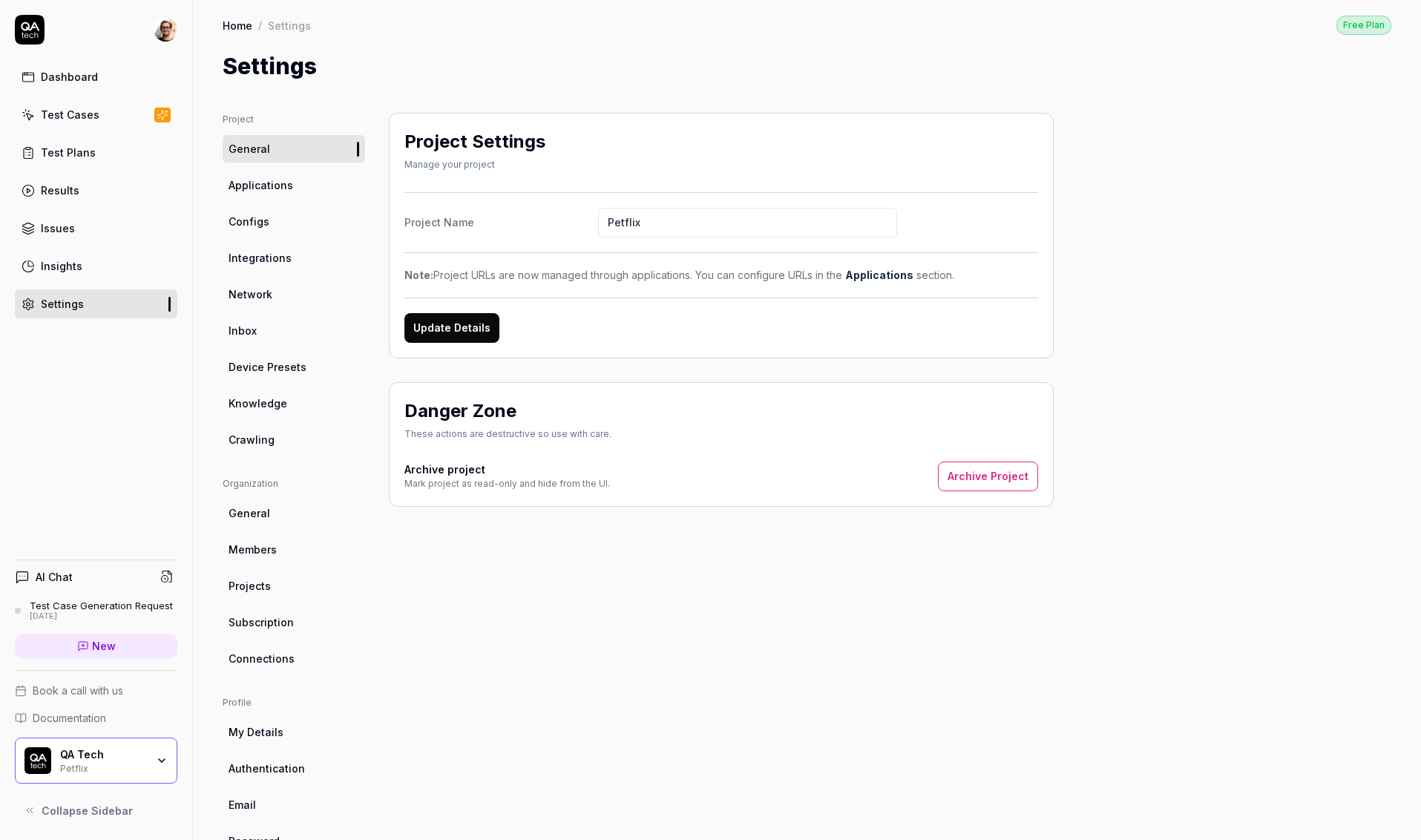
click at [310, 652] on link "Connections" at bounding box center [294, 658] width 142 height 27
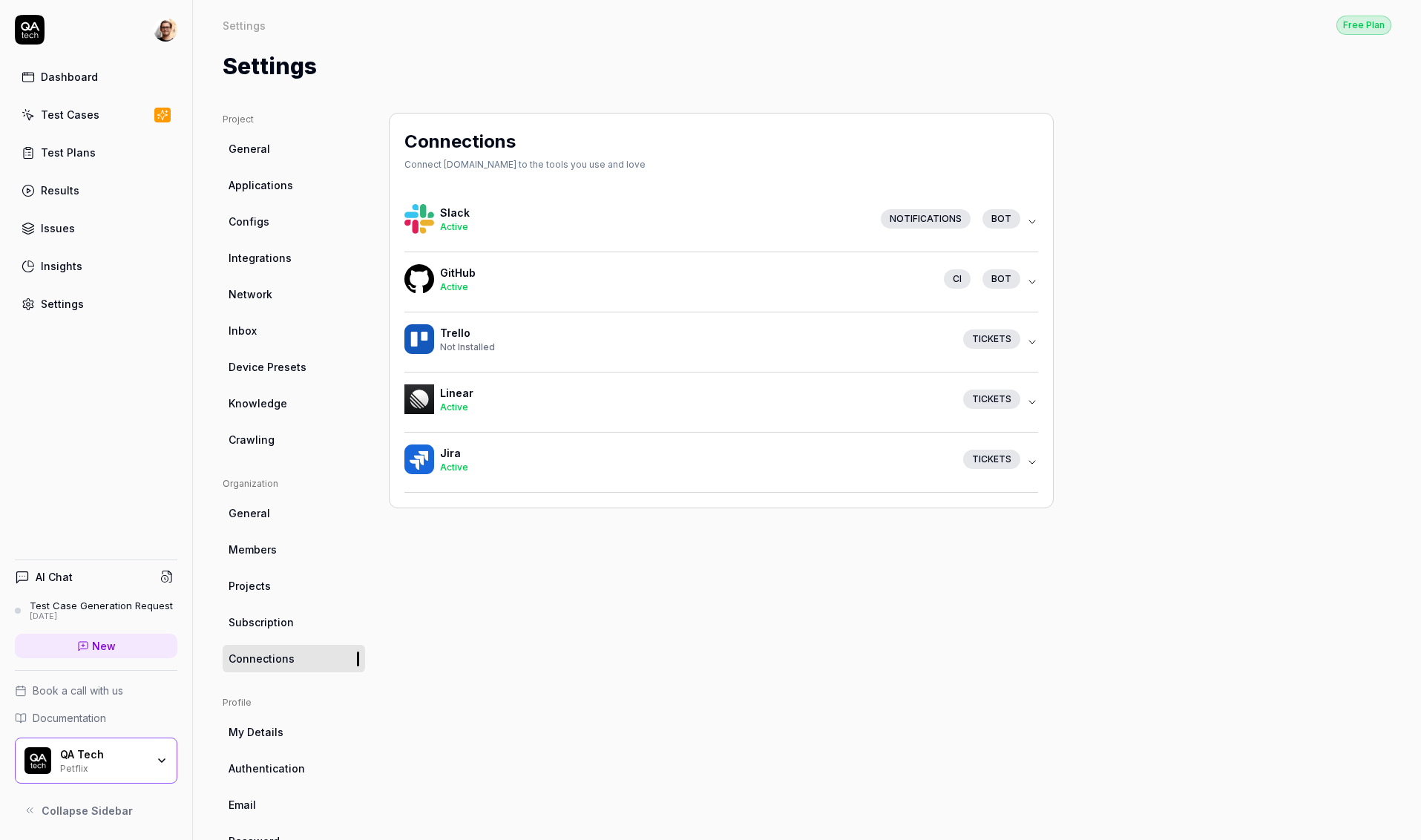
click at [505, 277] on h4 "GitHub" at bounding box center [686, 272] width 492 height 16
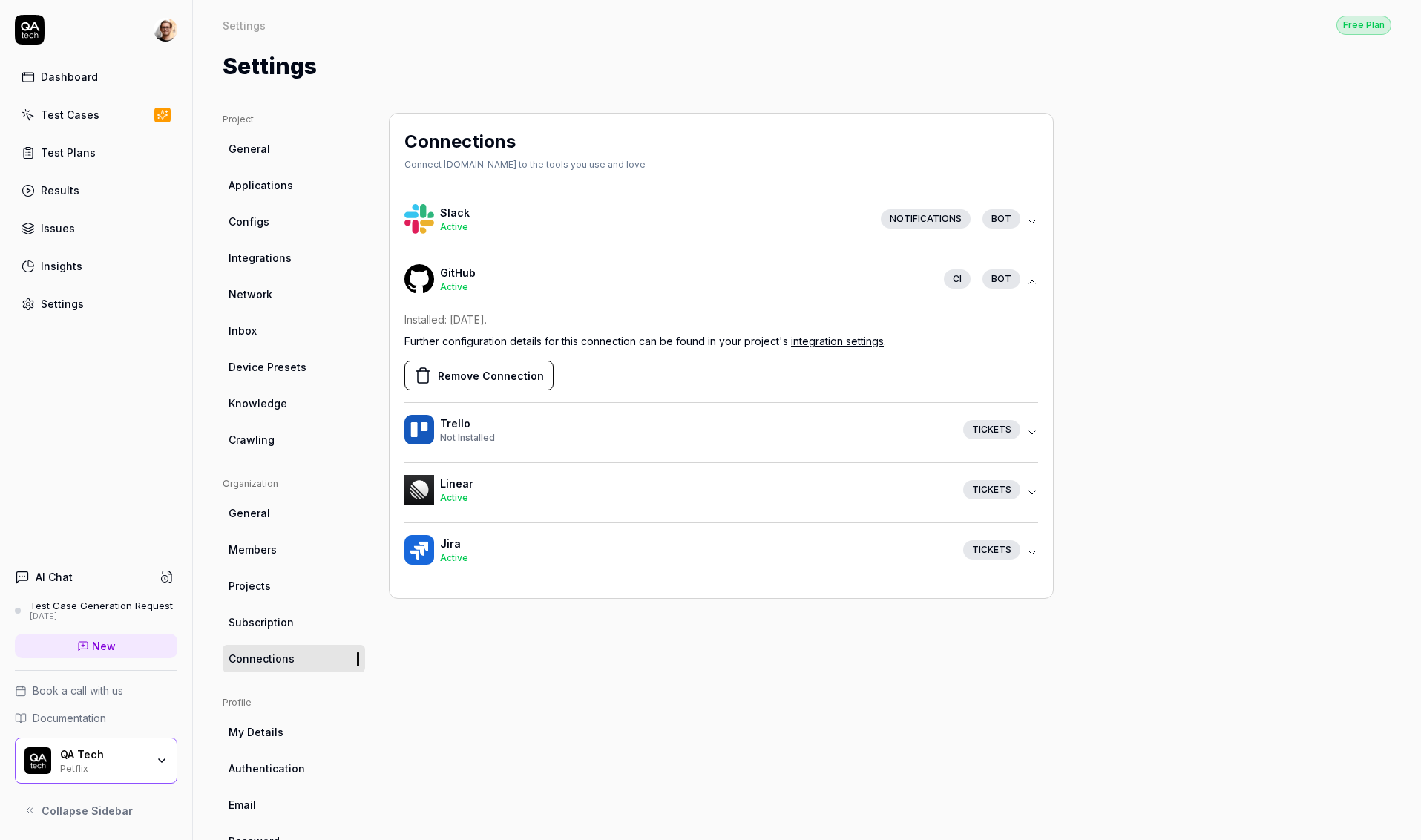
click at [854, 340] on link "integration settings" at bounding box center [837, 341] width 93 height 12
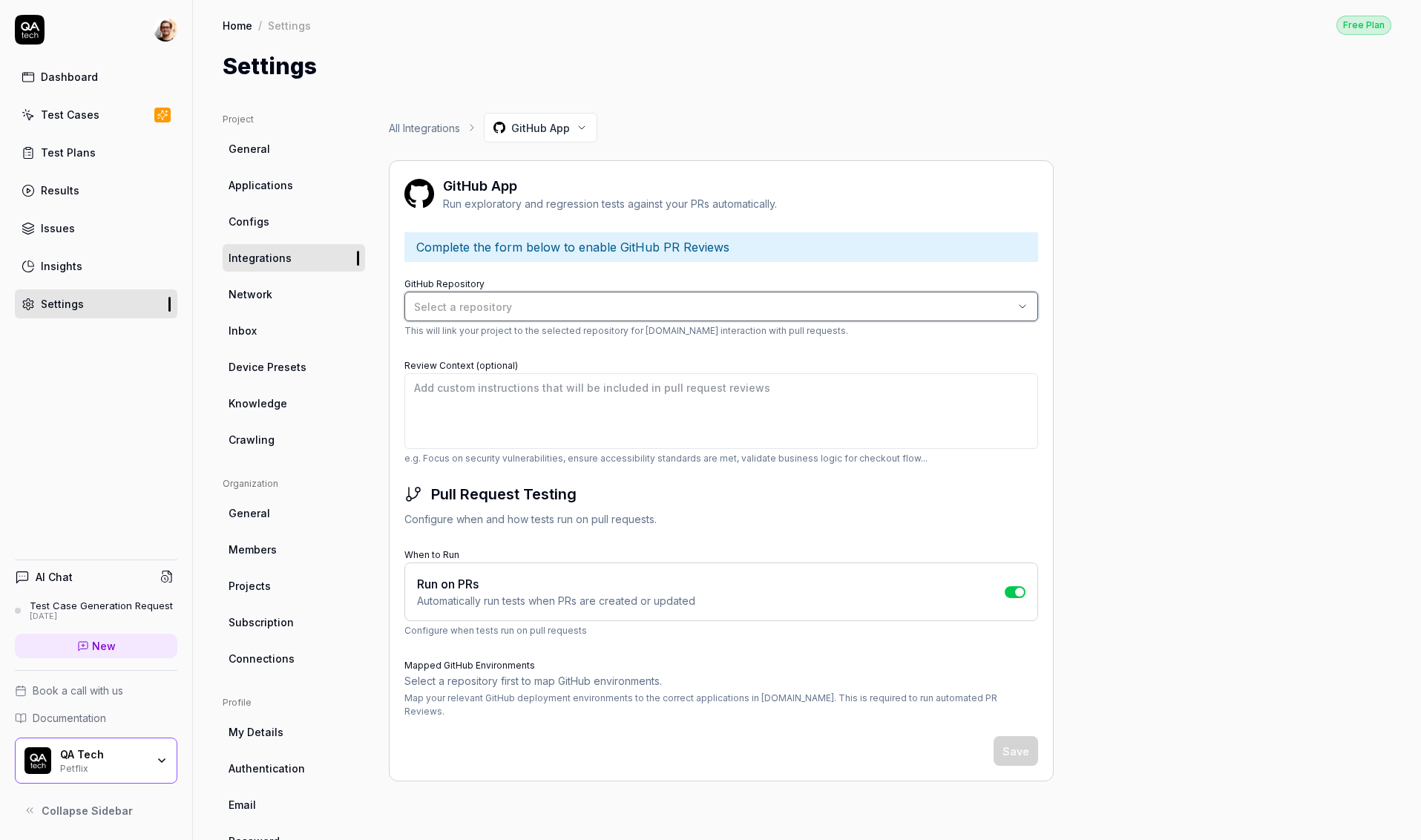
click at [475, 308] on span "Select a repository" at bounding box center [463, 306] width 98 height 12
type input "petfl"
click at [480, 370] on span "example-petflix" at bounding box center [452, 366] width 77 height 16
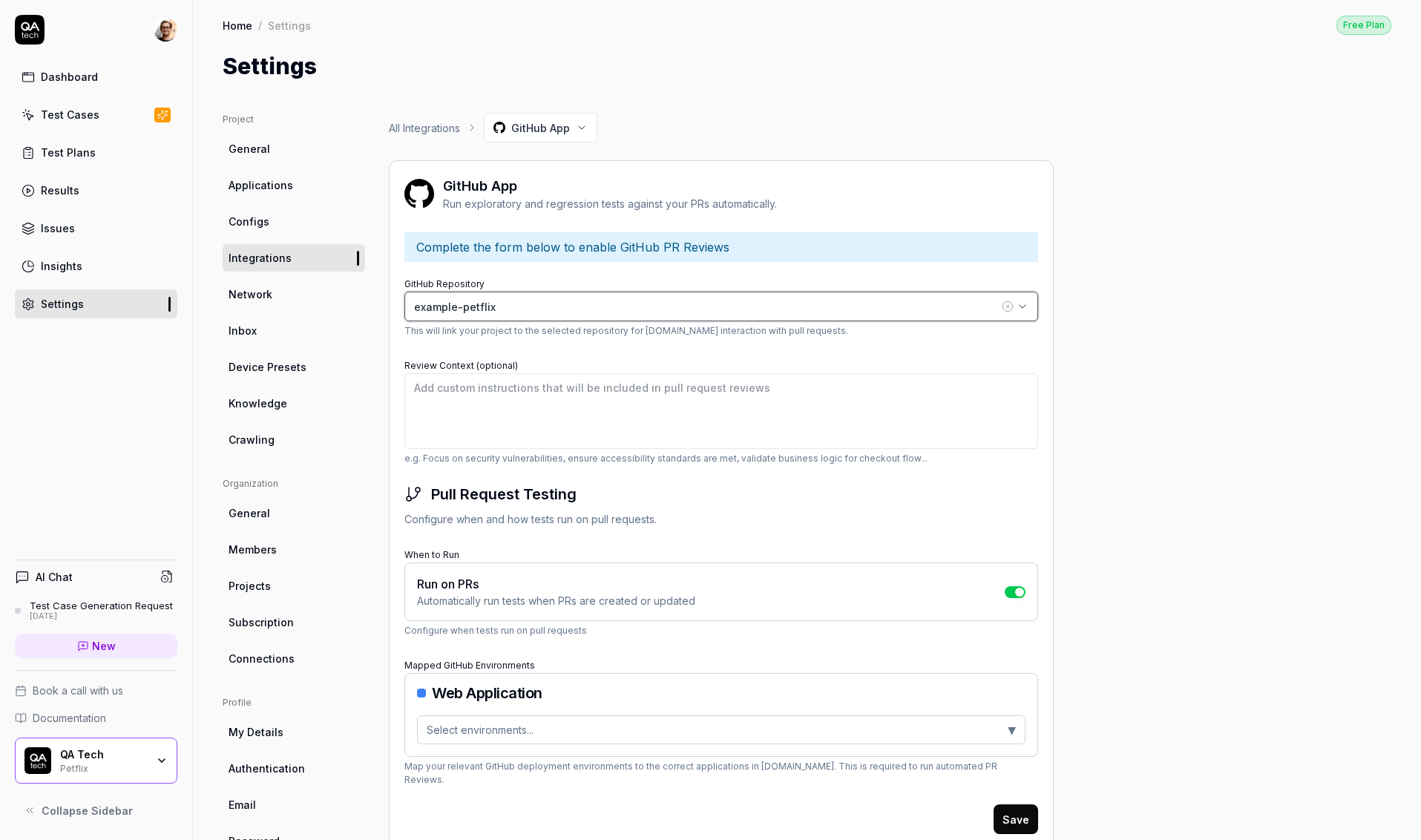
scroll to position [44, 0]
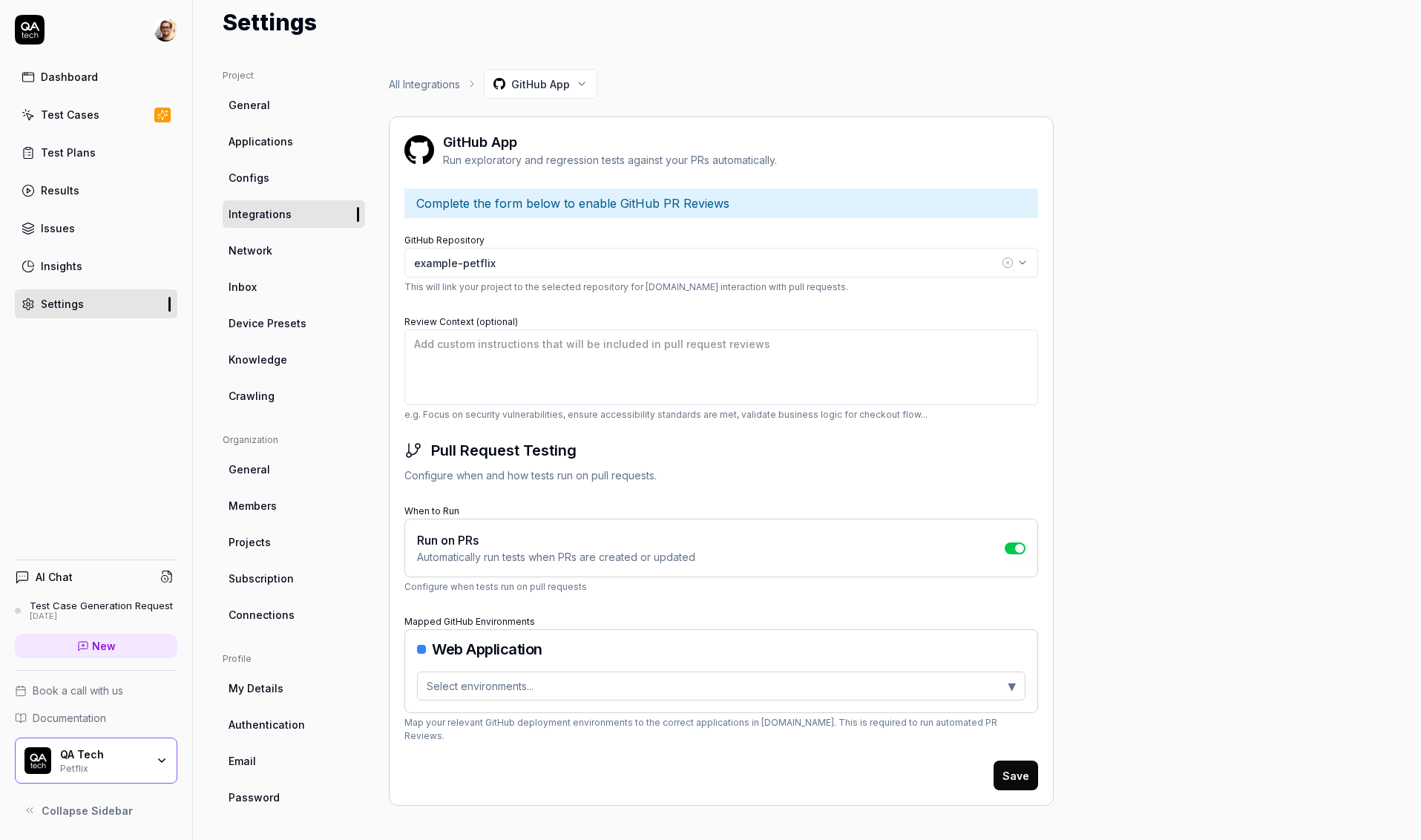
click at [1021, 761] on button "Save" at bounding box center [1016, 776] width 45 height 30
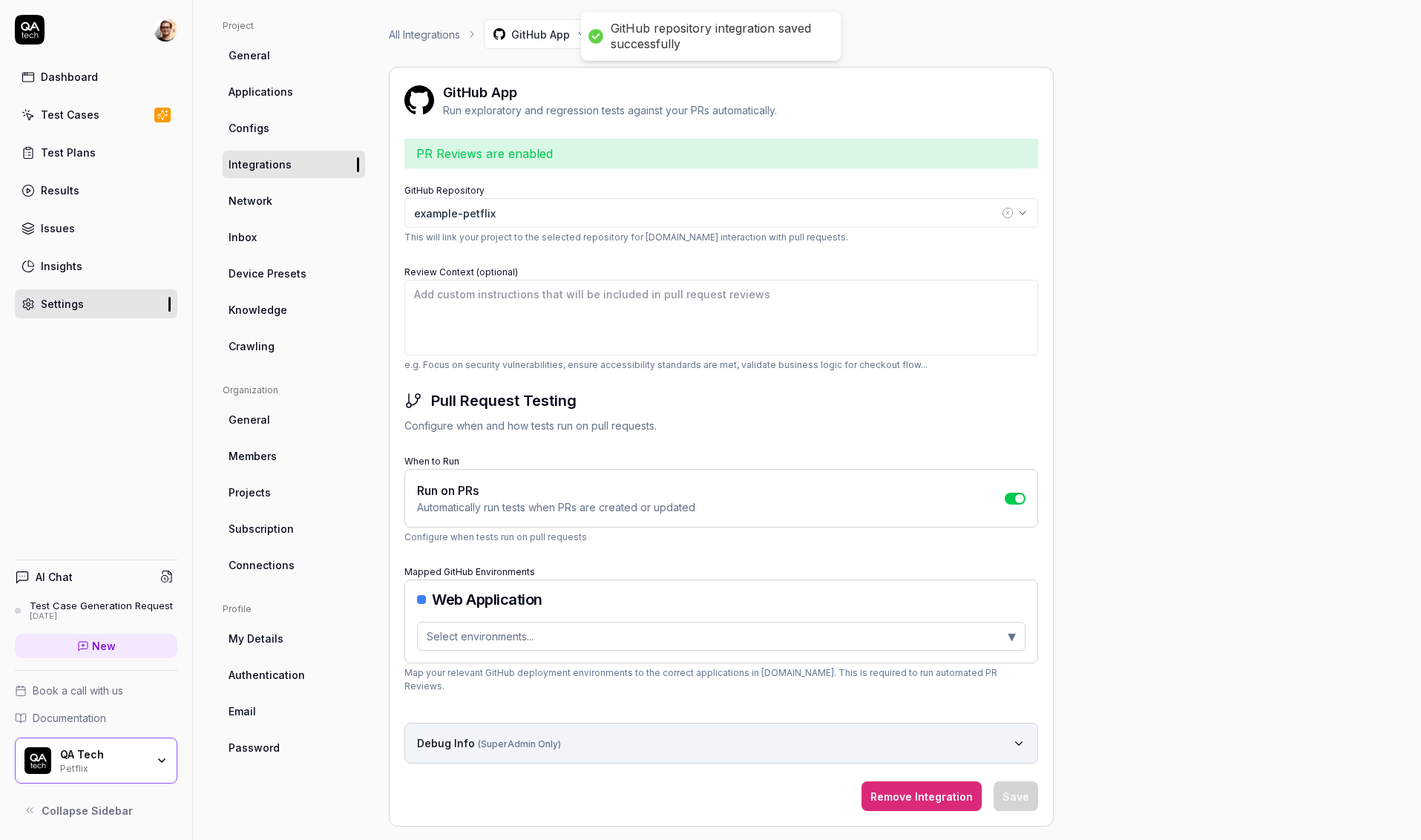
scroll to position [94, 0]
click at [572, 629] on button "Select environments... ▼" at bounding box center [721, 635] width 609 height 29
click at [585, 569] on div "Mapped GitHub Environments Web Application Select environments... ▼ Map your re…" at bounding box center [721, 626] width 634 height 131
click at [539, 632] on button "Select environments... ▼" at bounding box center [721, 635] width 609 height 29
click at [545, 591] on div "Web Application" at bounding box center [721, 599] width 609 height 15
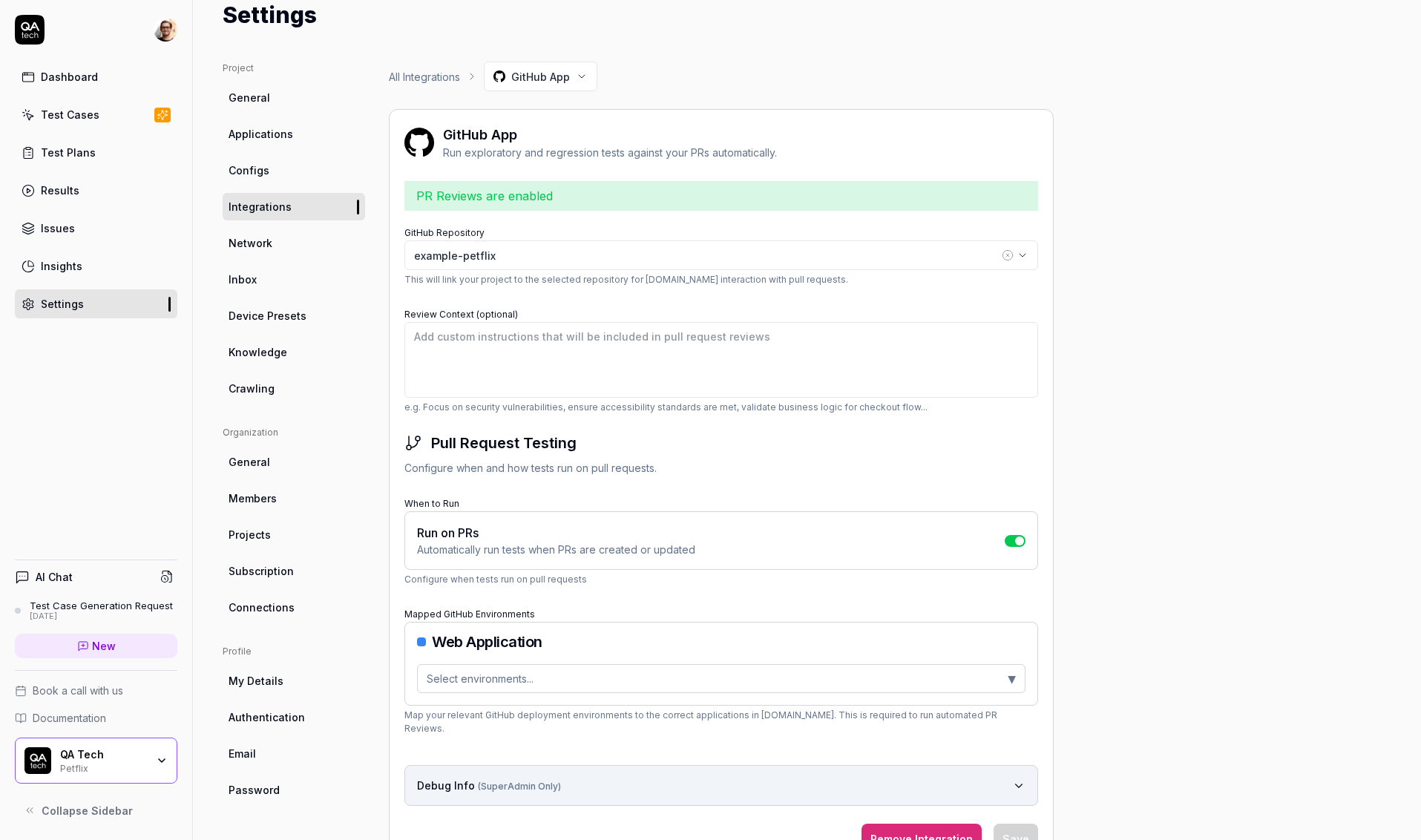
scroll to position [94, 0]
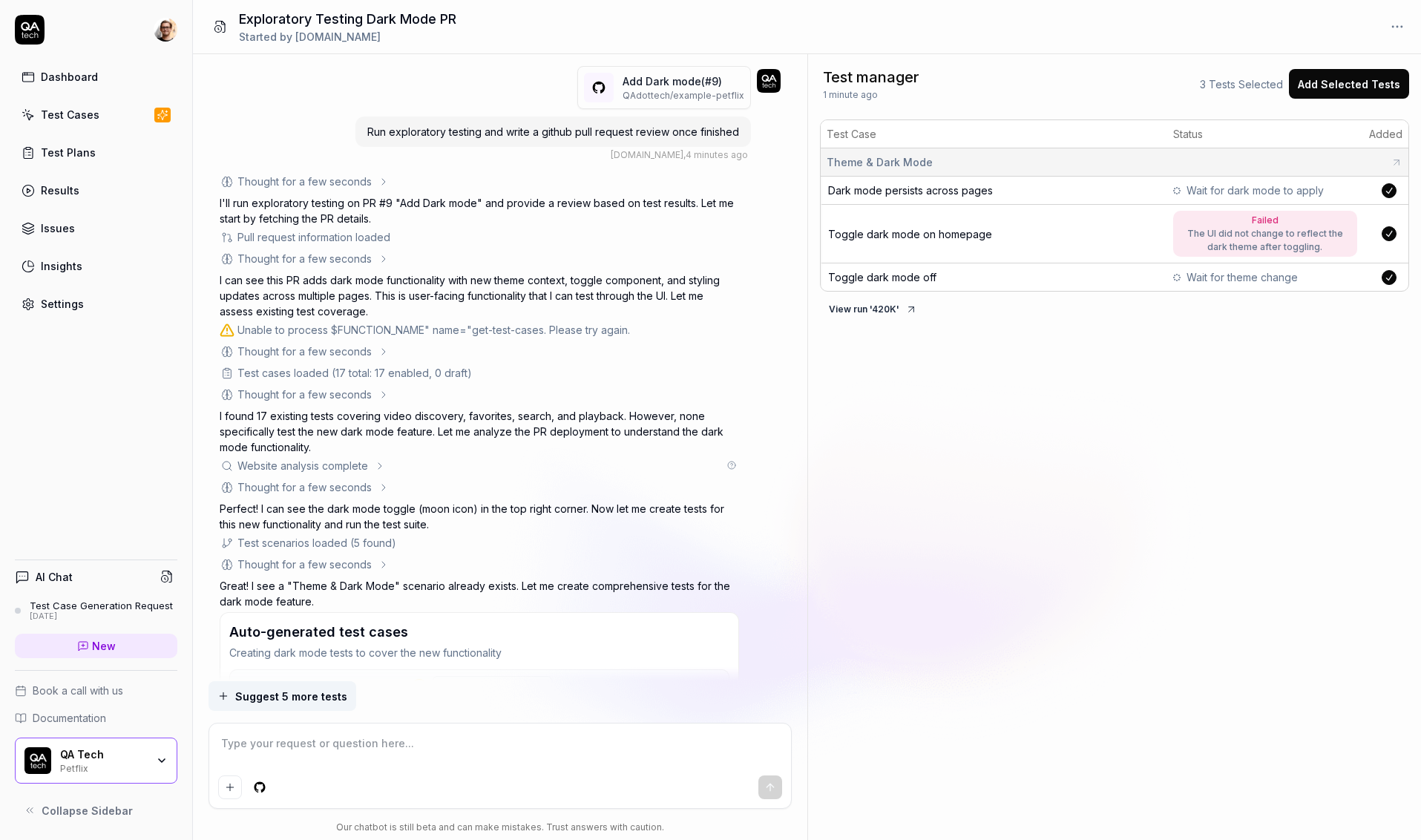
scroll to position [265, 0]
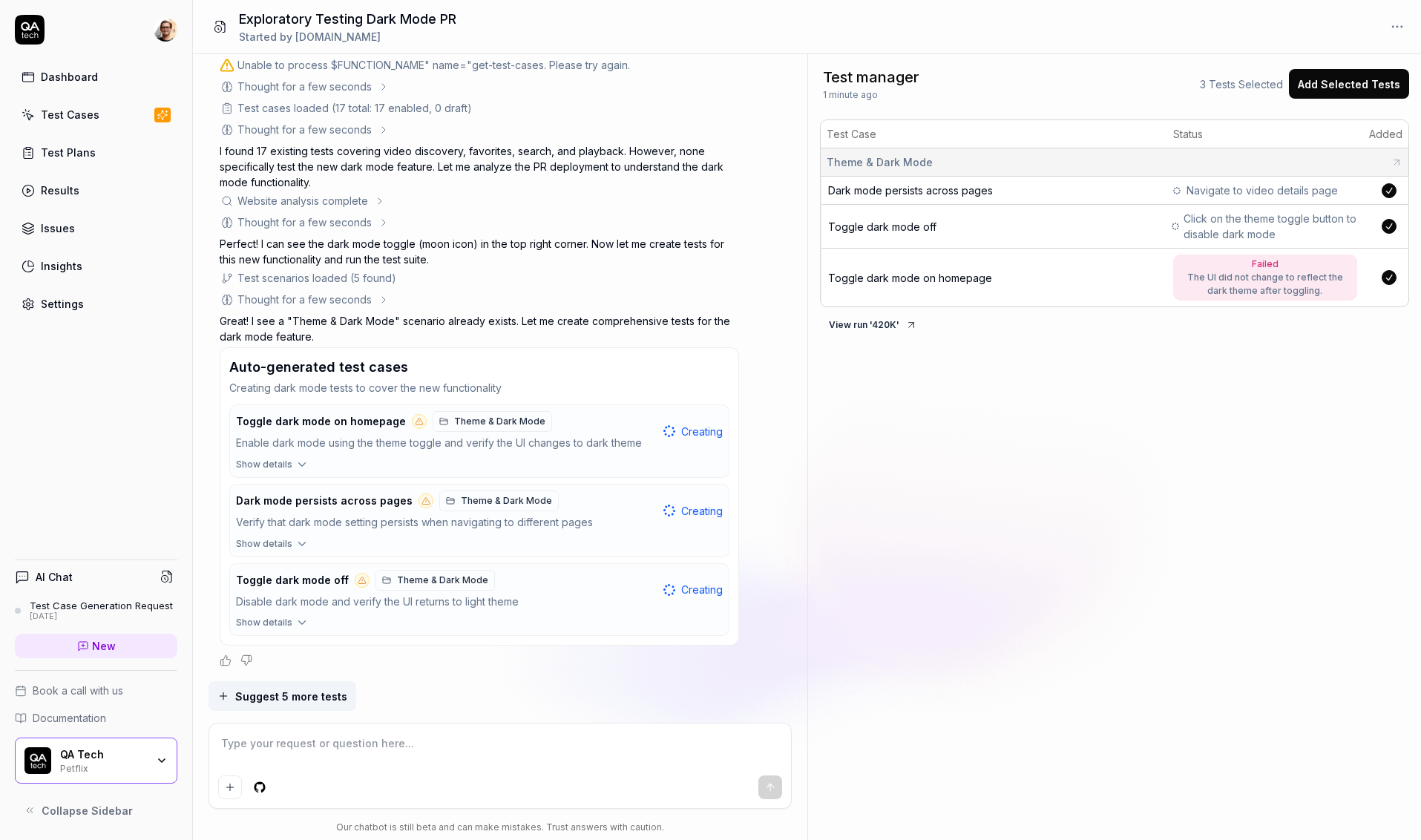
click at [486, 426] on span "Theme & Dark Mode" at bounding box center [500, 422] width 91 height 13
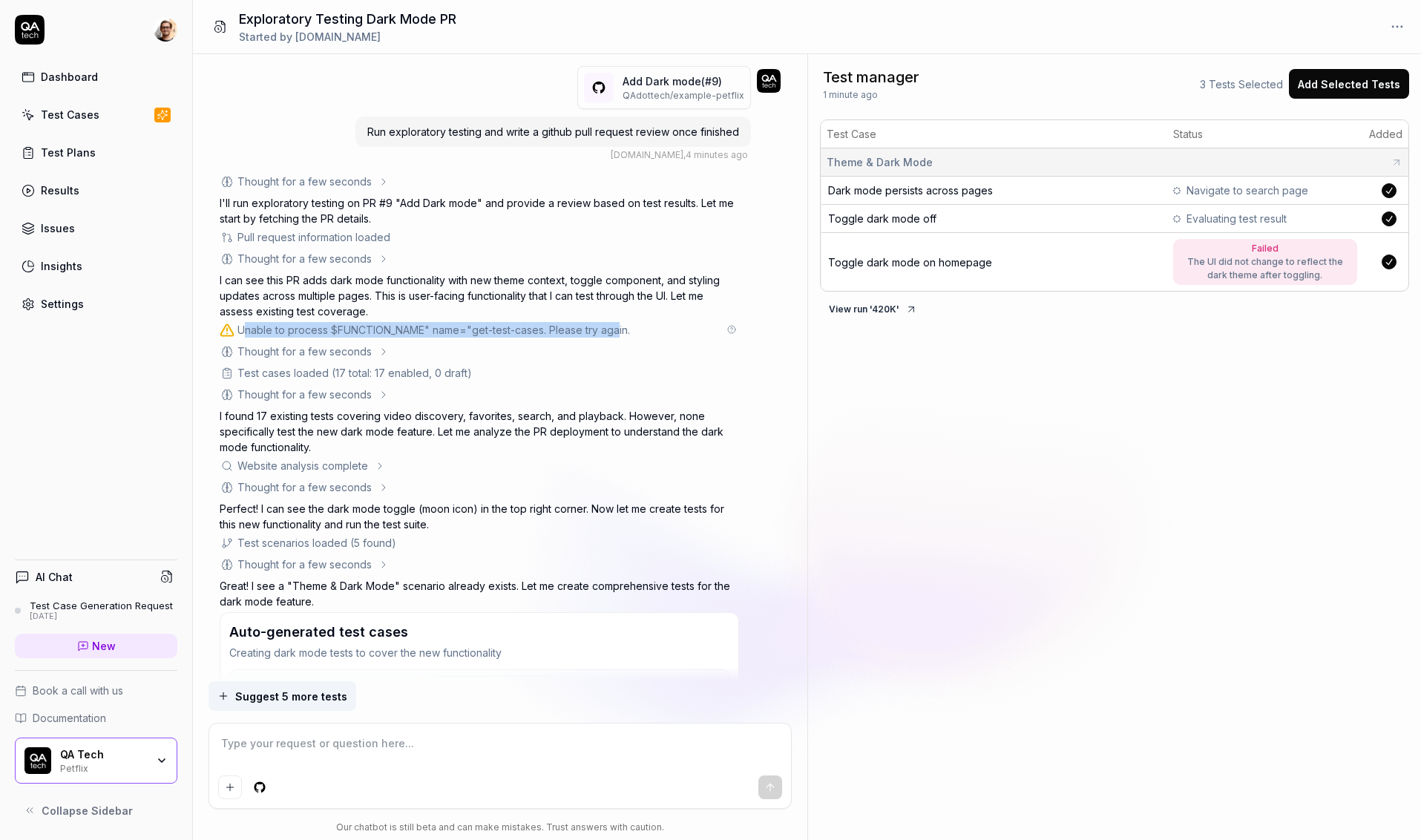
drag, startPoint x: 244, startPoint y: 327, endPoint x: 620, endPoint y: 334, distance: 376.1
click at [620, 334] on div "Unable to process $FUNCTION_NAME" name="get-test-cases. Please try again." at bounding box center [433, 329] width 393 height 16
copy div "nable to process $FUNCTION_NAME" name="get-test-cases. Please try aga"
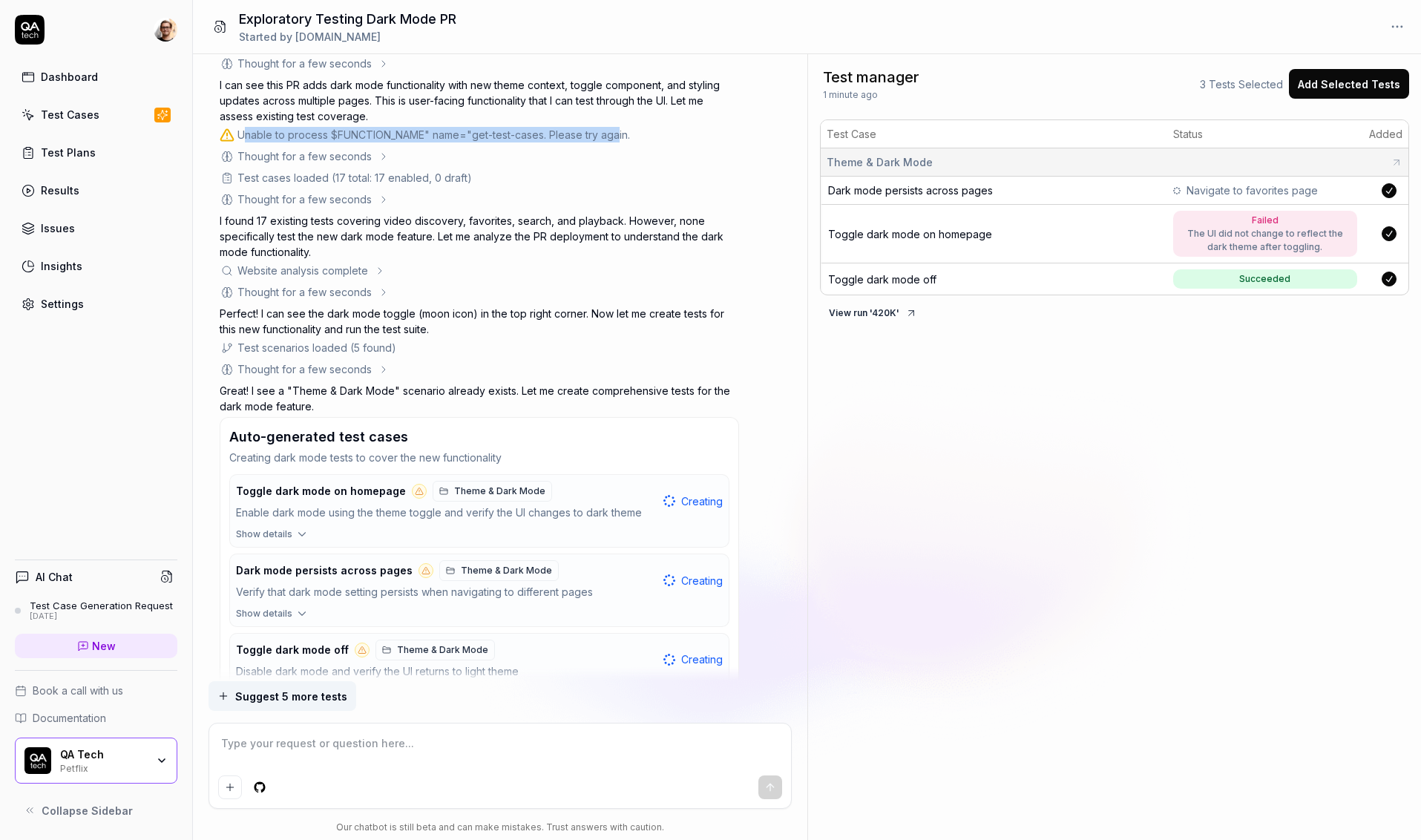
scroll to position [265, 0]
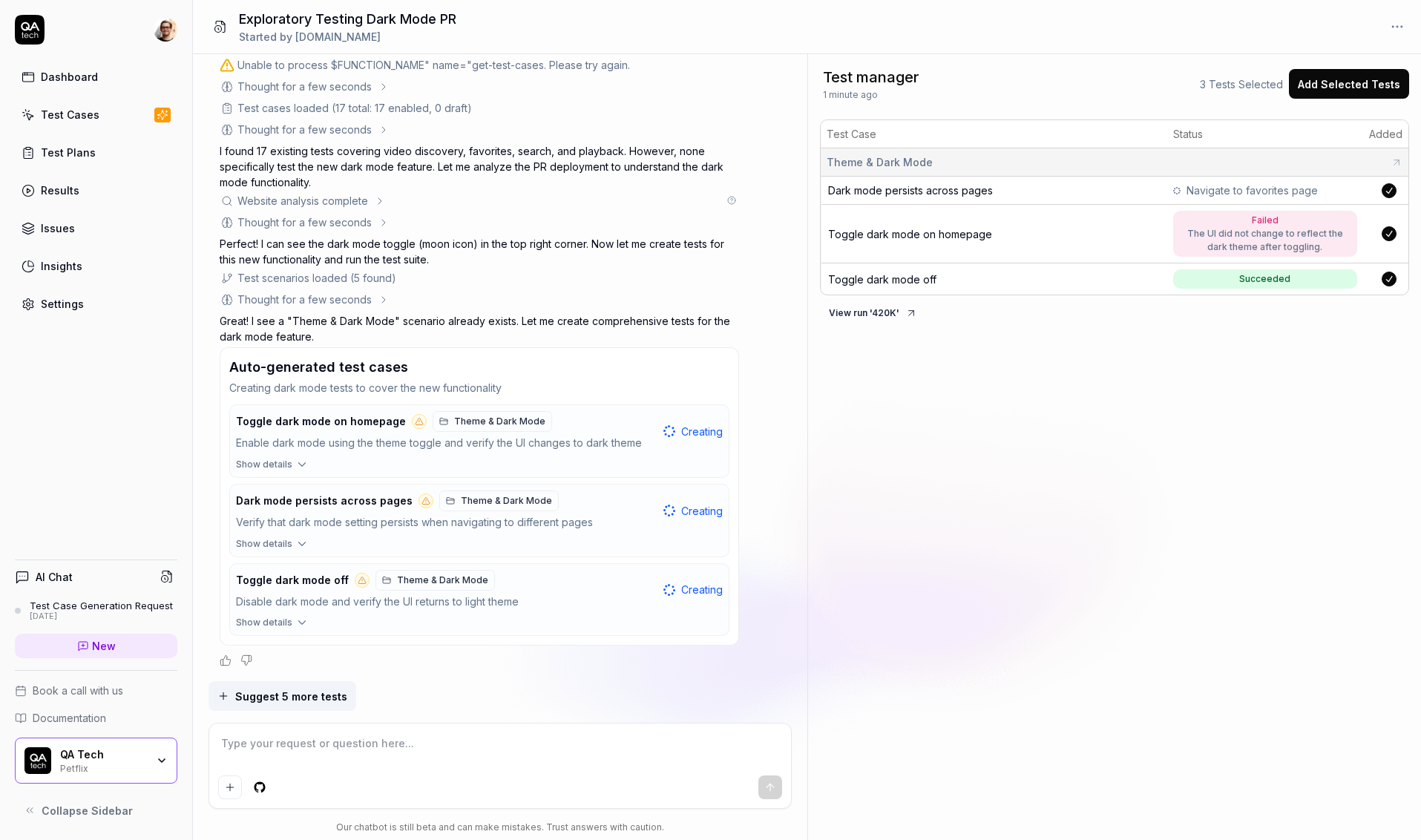
click at [338, 201] on div "Website analysis complete" at bounding box center [303, 200] width 131 height 16
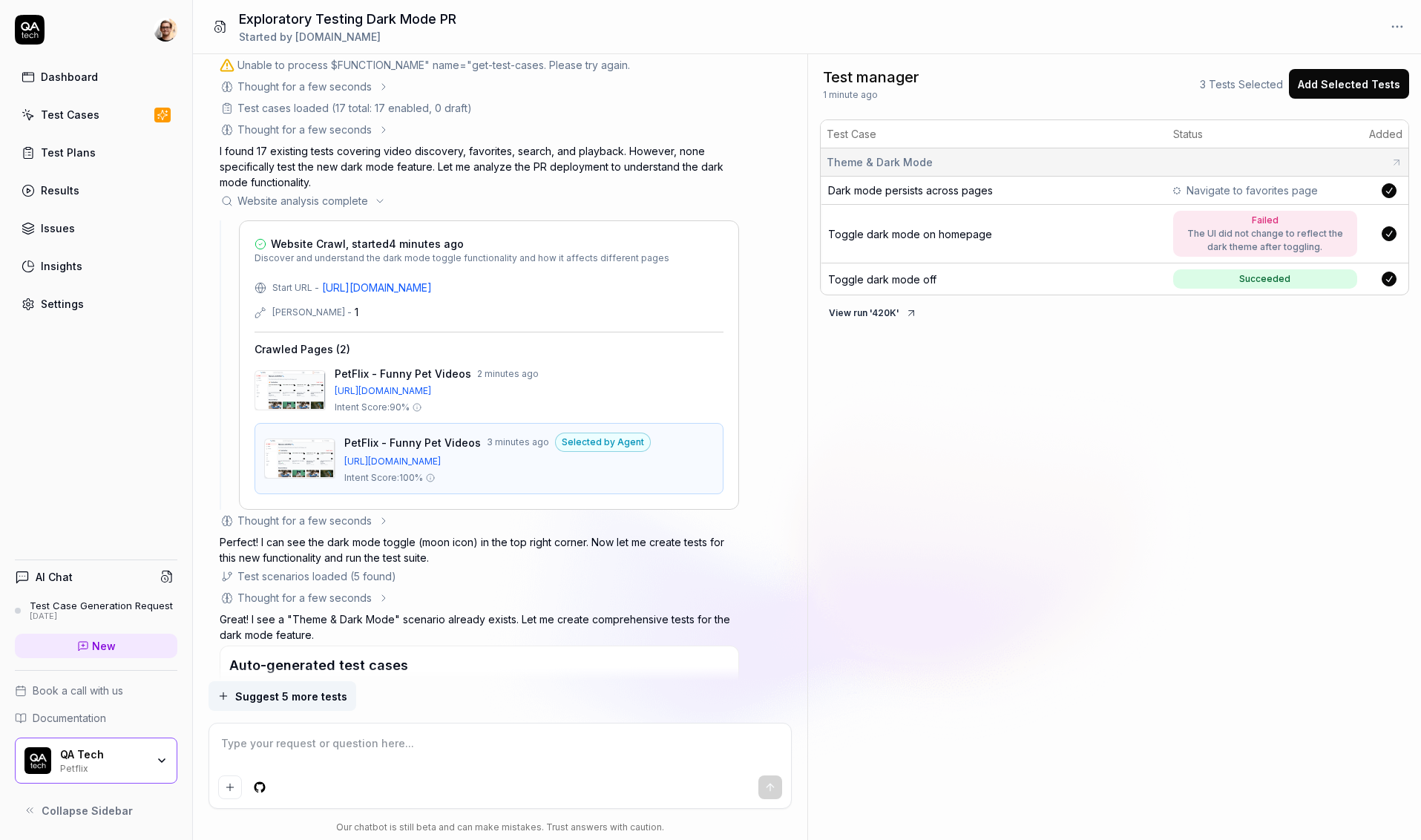
click at [340, 523] on div "Thought for a few seconds" at bounding box center [304, 520] width 134 height 16
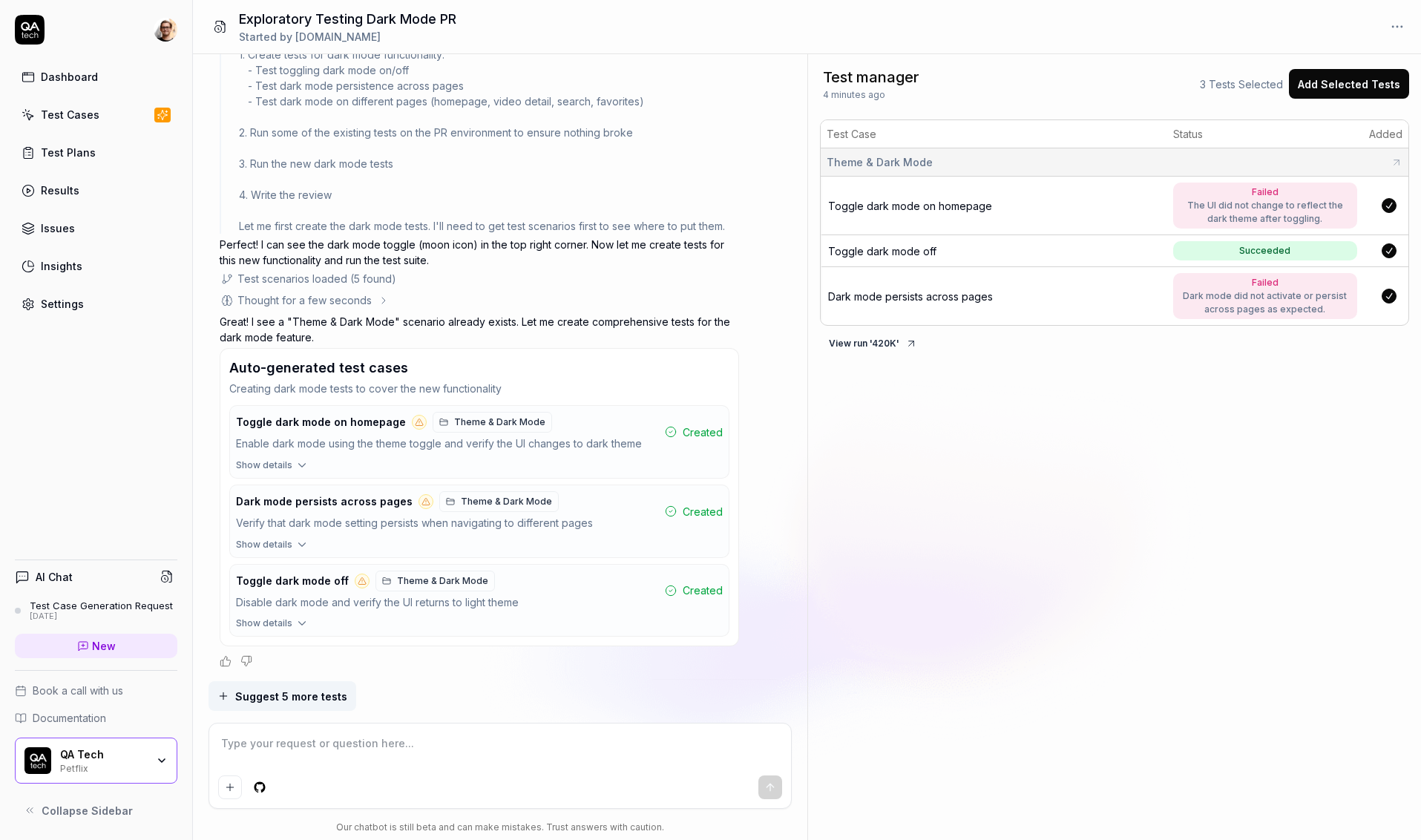
scroll to position [1291, 0]
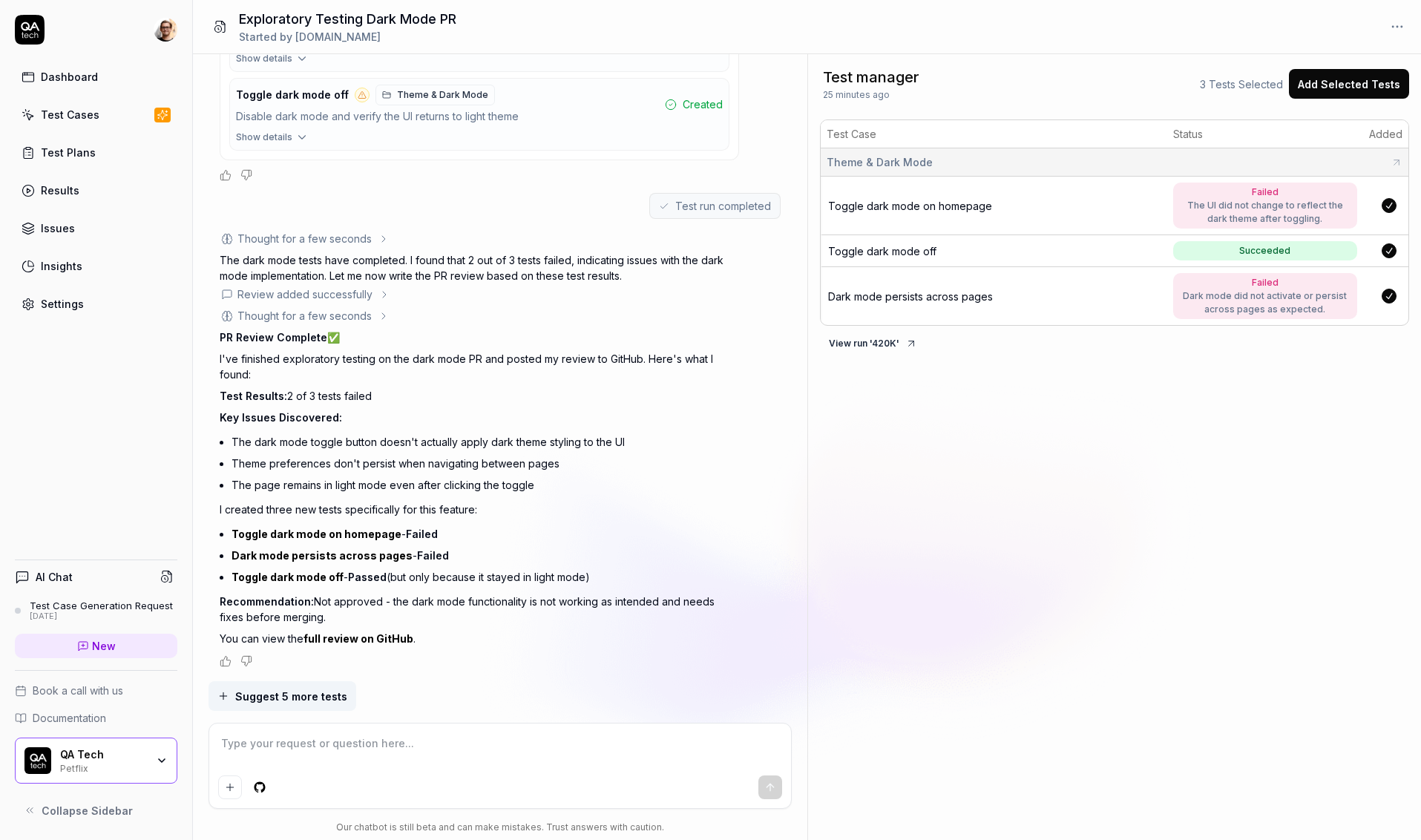
click at [176, 244] on div "Dashboard Test Cases Test Plans Results Issues Insights Settings" at bounding box center [96, 190] width 162 height 256
type textarea "*"
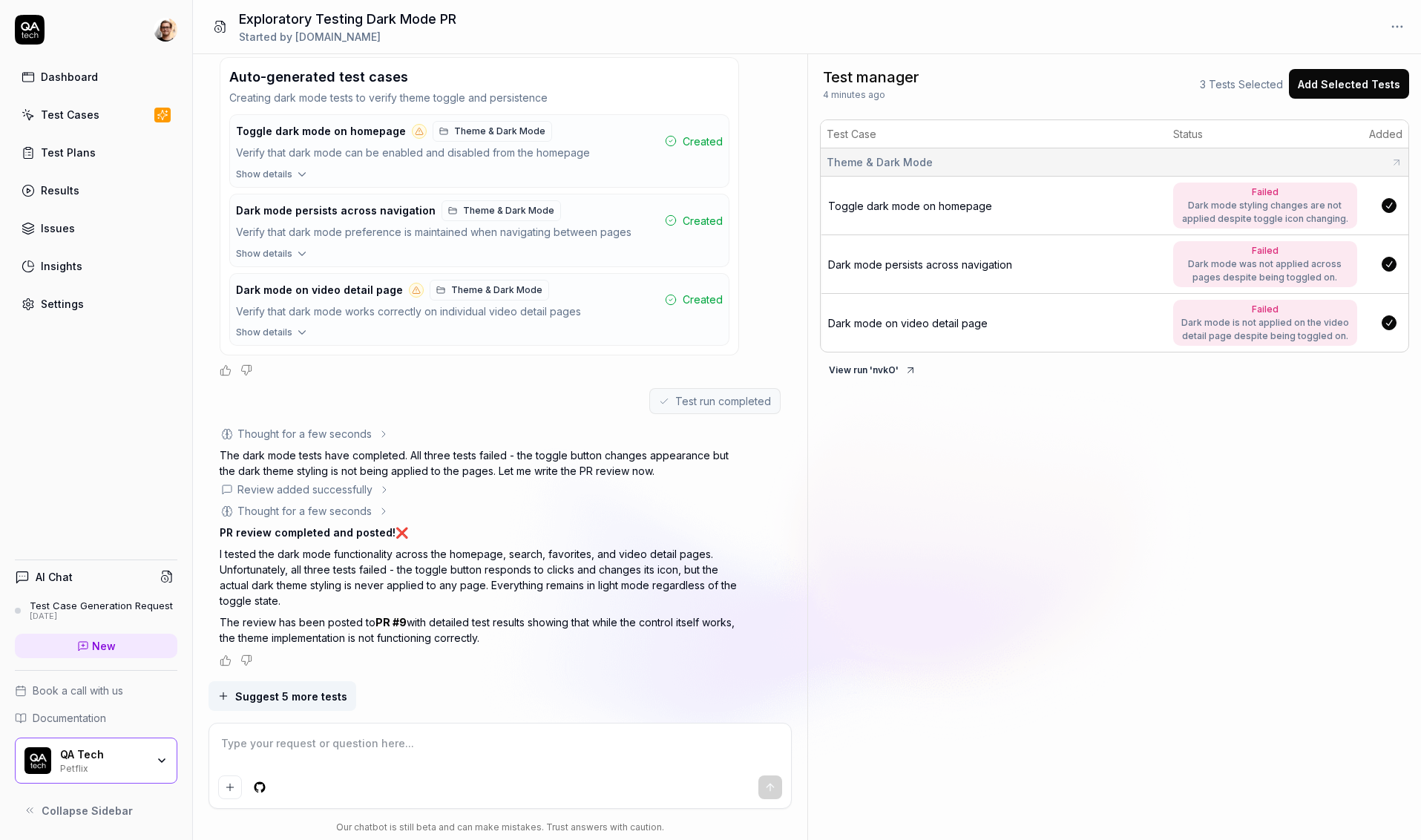
scroll to position [446, 0]
click at [355, 558] on p "I tested the dark mode functionality across the homepage, search, favorites, an…" at bounding box center [480, 576] width 519 height 62
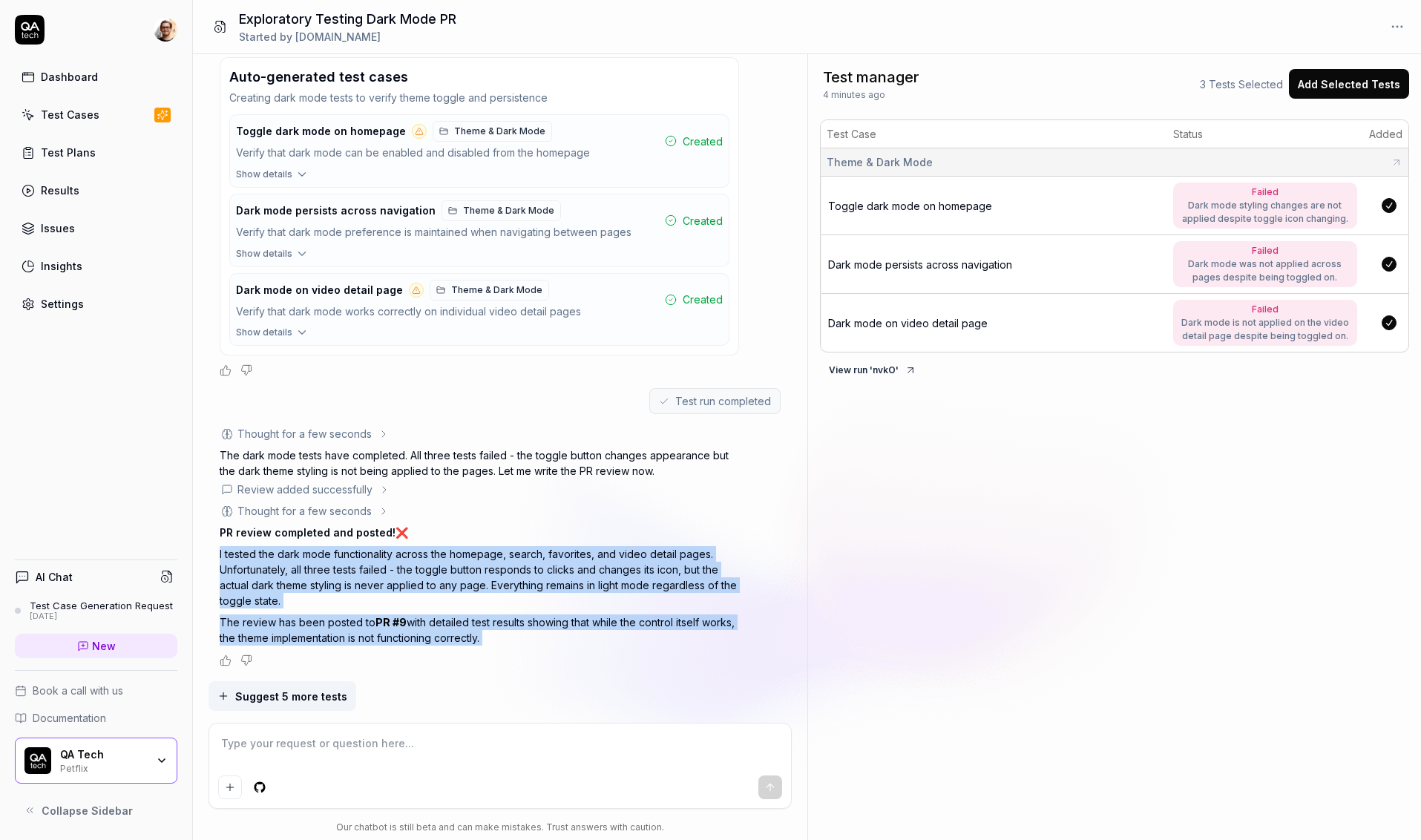
drag, startPoint x: 355, startPoint y: 558, endPoint x: 352, endPoint y: 637, distance: 79.1
click at [352, 637] on div "PR review completed and posted! ❌ I tested the dark mode functionality across t…" at bounding box center [480, 585] width 519 height 121
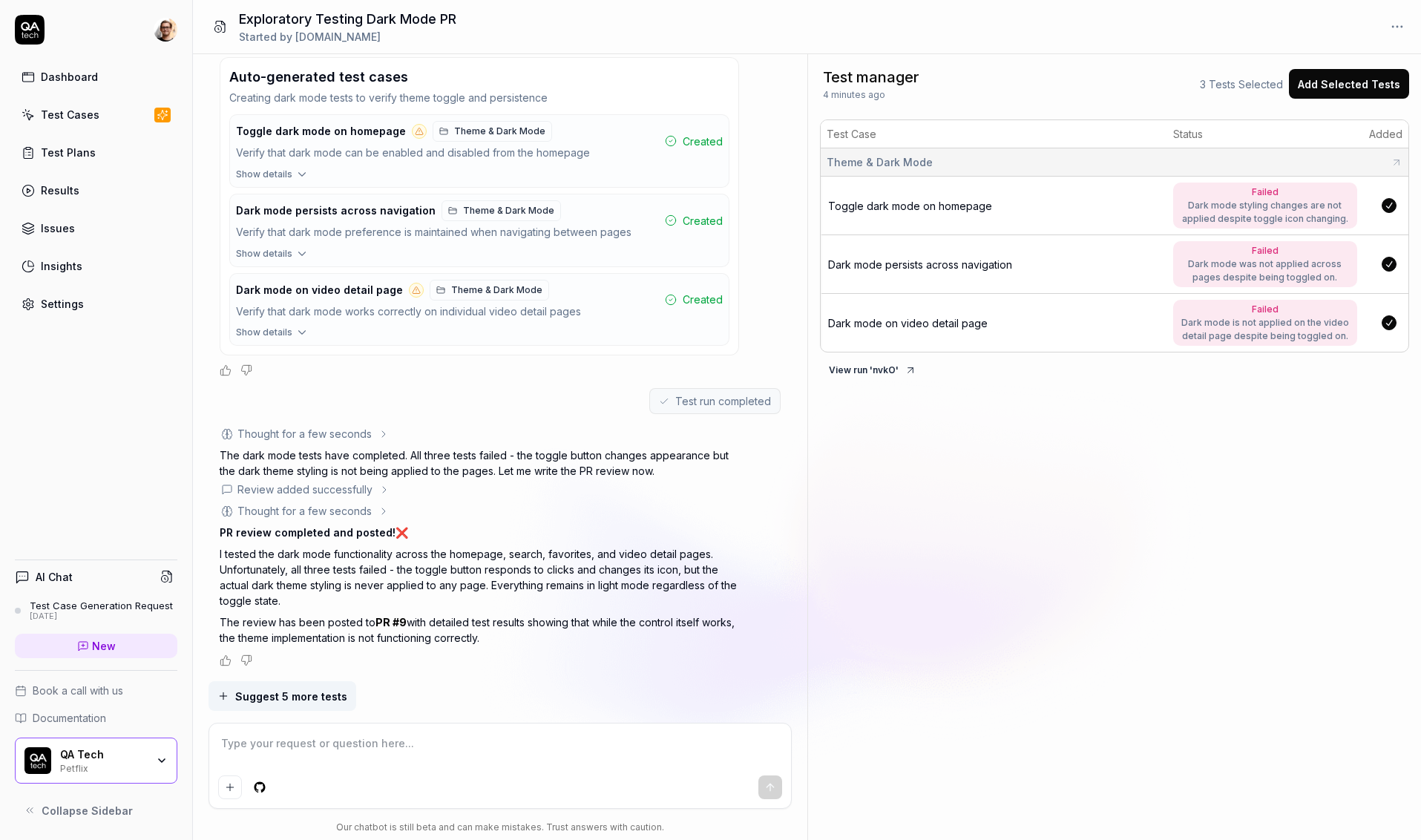
click at [323, 550] on p "I tested the dark mode functionality across the homepage, search, favorites, an…" at bounding box center [480, 576] width 519 height 62
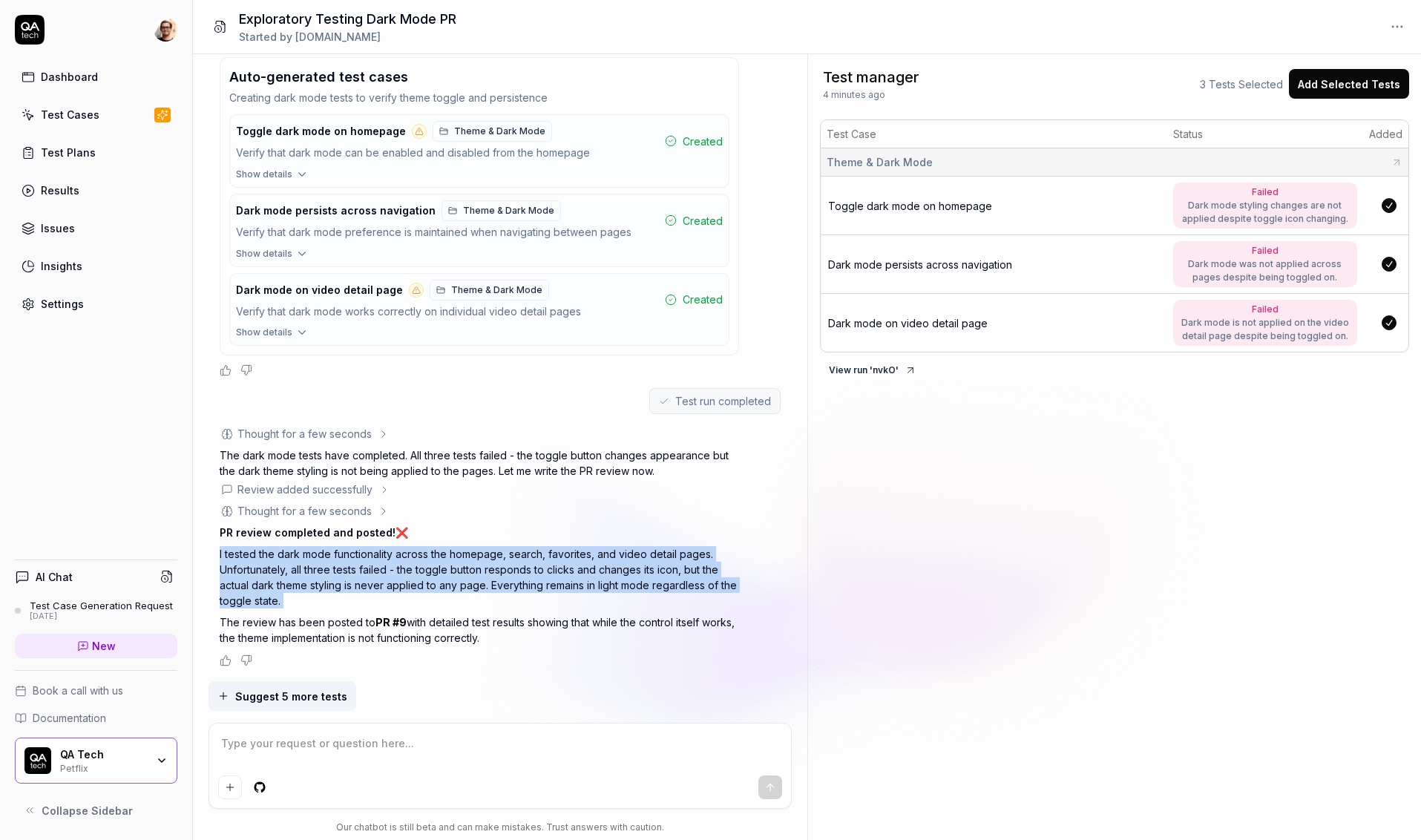
click at [323, 550] on p "I tested the dark mode functionality across the homepage, search, favorites, an…" at bounding box center [480, 576] width 519 height 62
copy p "I tested the dark mode functionality across the homepage, search, favorites, an…"
type textarea "*"
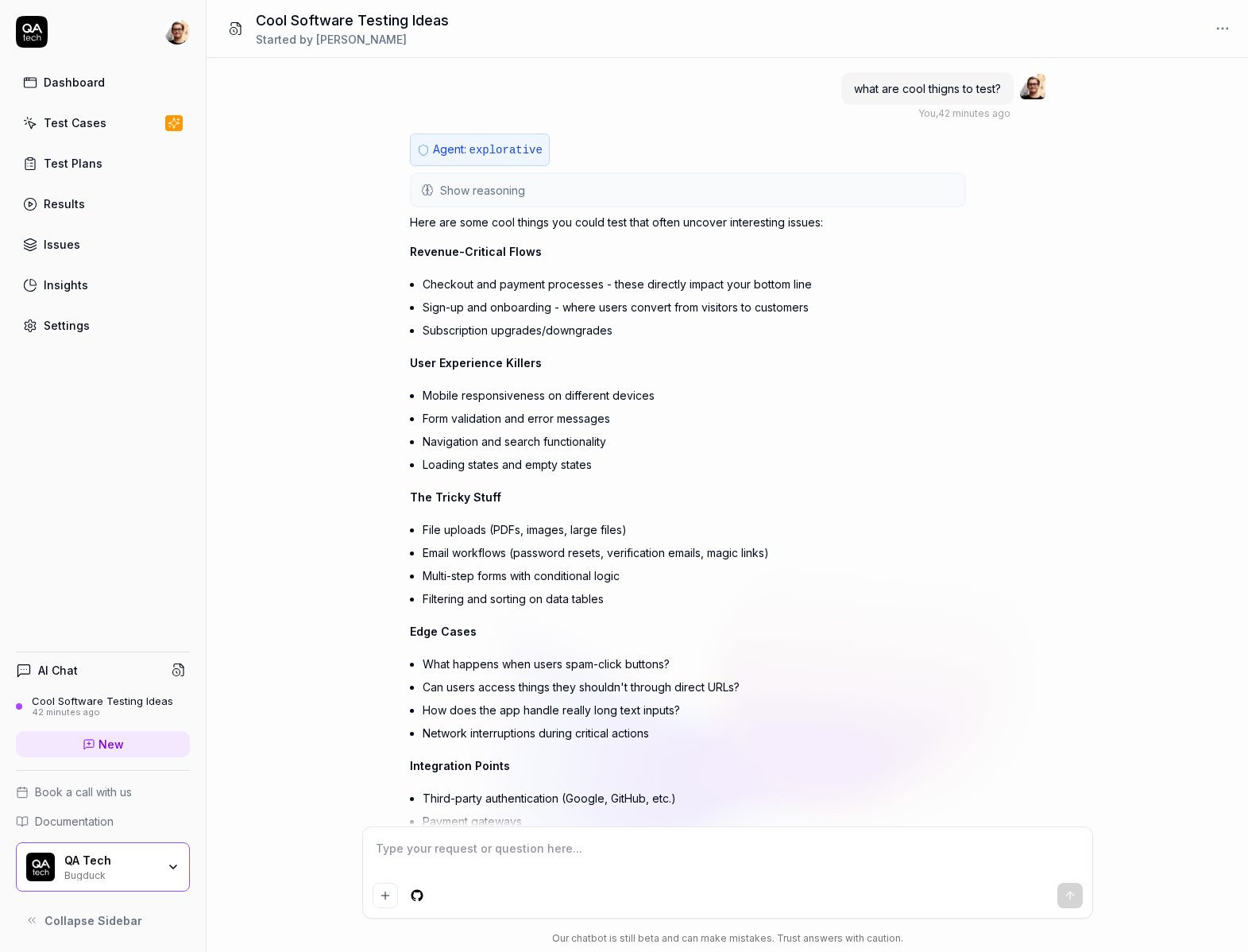
scroll to position [128, 0]
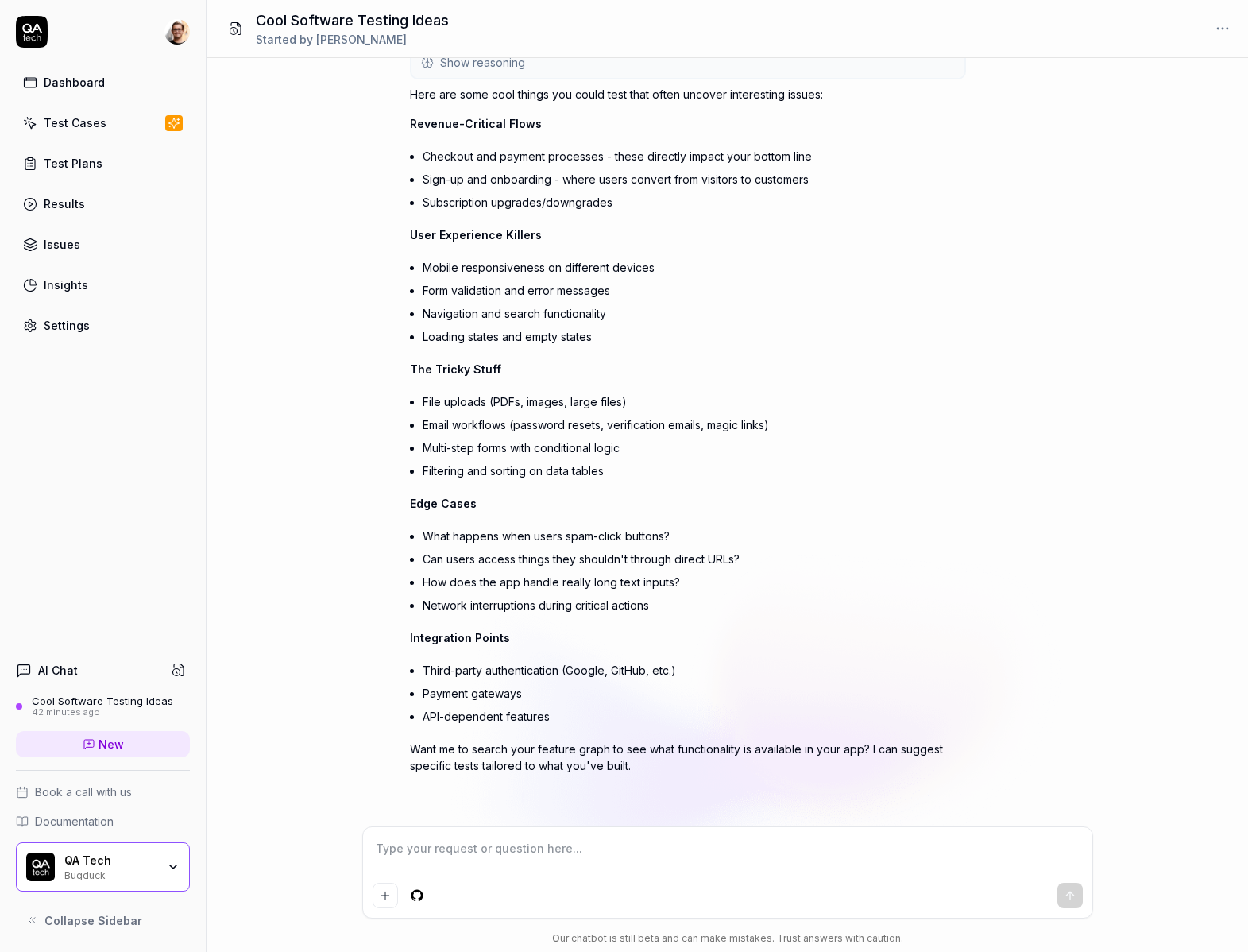
type textarea "*"
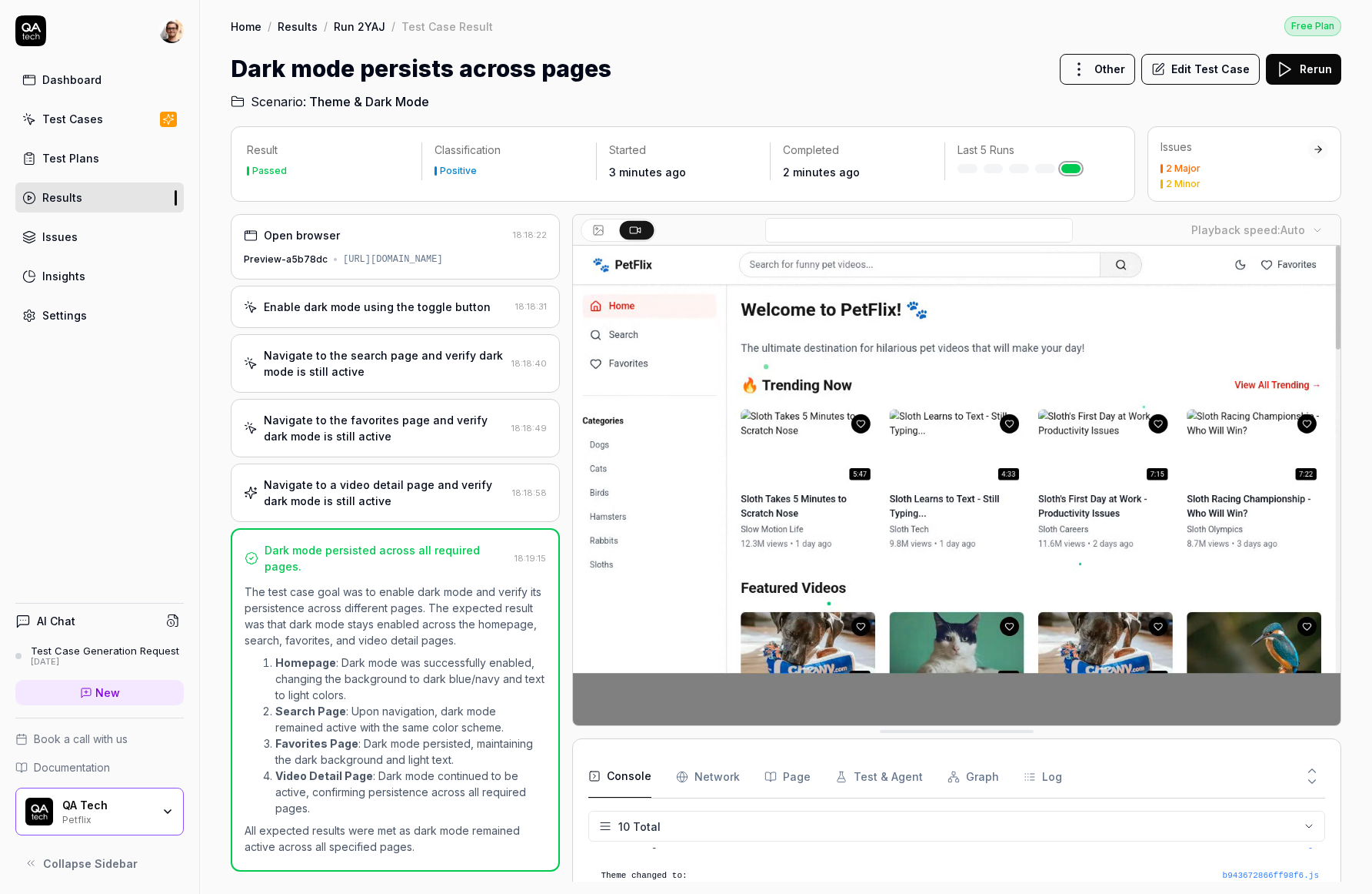
scroll to position [200, 0]
